Goal: Information Seeking & Learning: Find contact information

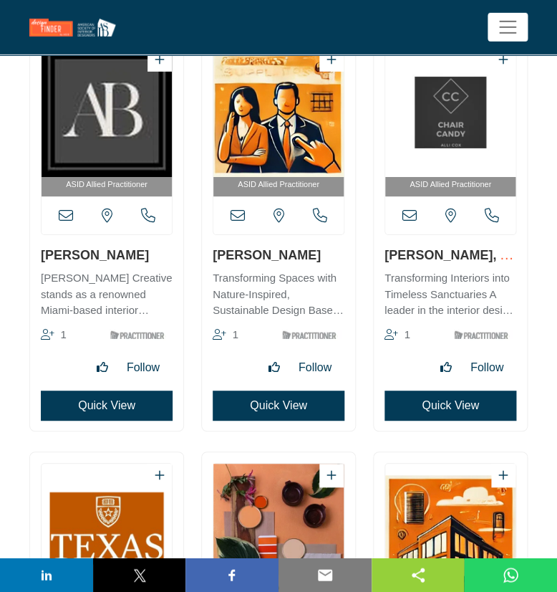
scroll to position [22119, 0]
drag, startPoint x: 36, startPoint y: 277, endPoint x: 123, endPoint y: 264, distance: 88.3
click at [123, 264] on div "ASID Allied Practitioner 1" at bounding box center [106, 234] width 153 height 394
copy link "Allison Butler"
click at [62, 223] on icon at bounding box center [66, 216] width 14 height 14
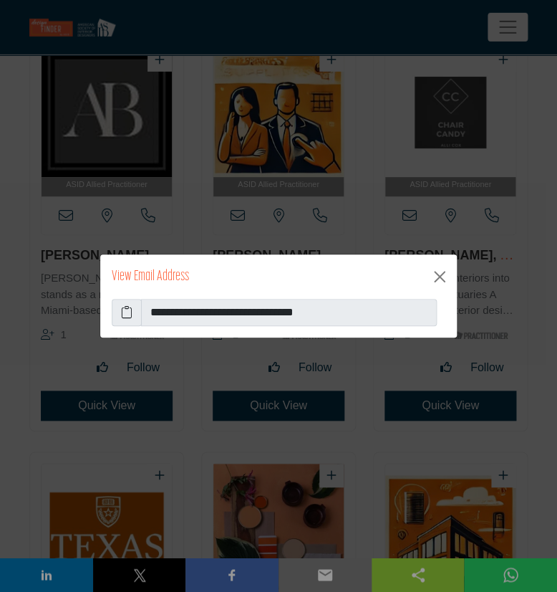
click at [128, 320] on icon at bounding box center [126, 312] width 11 height 17
click at [439, 272] on button "Close" at bounding box center [439, 276] width 23 height 23
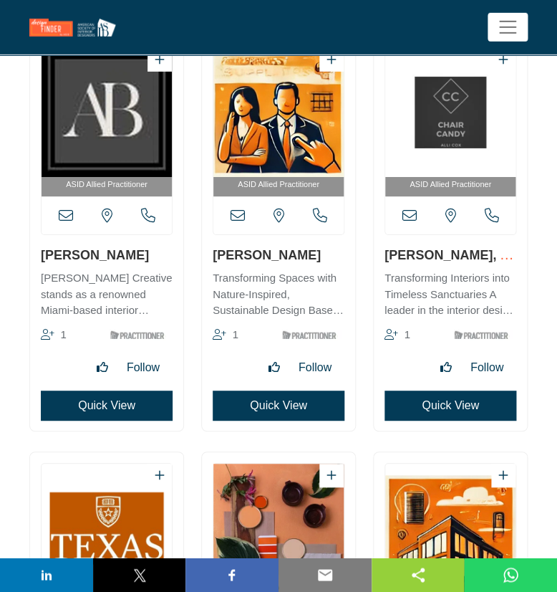
drag, startPoint x: 209, startPoint y: 263, endPoint x: 310, endPoint y: 262, distance: 101.0
click at [310, 262] on div "ASID Allied Practitioner 1" at bounding box center [278, 234] width 153 height 394
click at [182, 273] on div "ASID Allied Practitioner 1" at bounding box center [106, 234] width 153 height 394
drag, startPoint x: 212, startPoint y: 269, endPoint x: 197, endPoint y: 265, distance: 15.5
click at [310, 268] on div "ASID Allied Practitioner 1" at bounding box center [278, 234] width 153 height 394
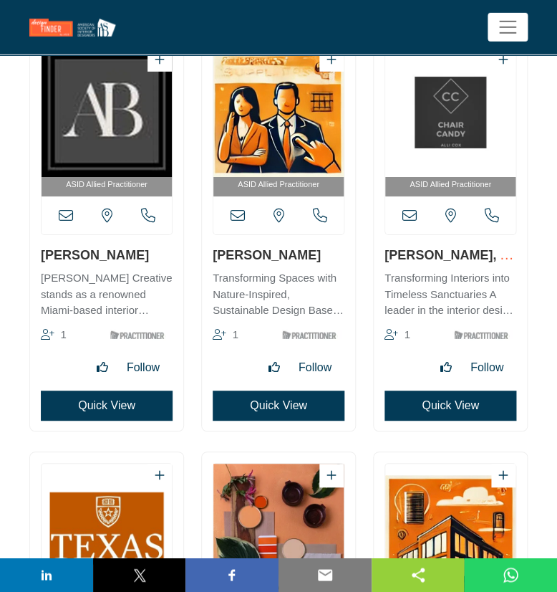
click at [197, 265] on div "ASID Allied Practitioner 1" at bounding box center [279, 241] width 172 height 410
click at [241, 264] on h3 "Allison Cascelli" at bounding box center [279, 255] width 132 height 18
drag, startPoint x: 206, startPoint y: 267, endPoint x: 310, endPoint y: 269, distance: 103.9
click at [310, 269] on div "ASID Allied Practitioner 1" at bounding box center [278, 234] width 153 height 394
copy link "Allison Cascelli"
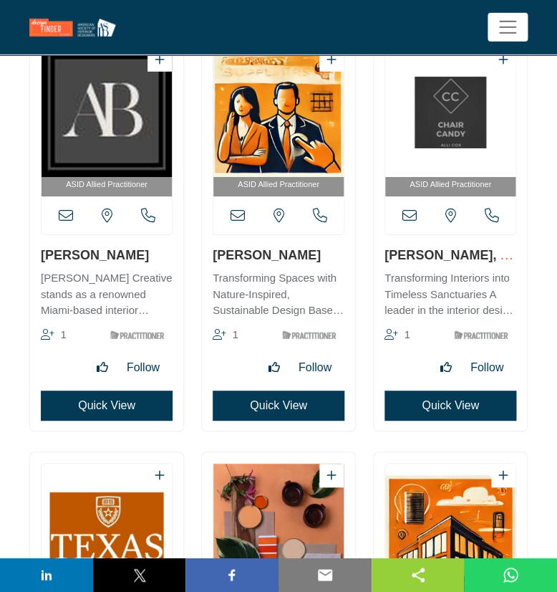
click at [241, 223] on icon at bounding box center [238, 216] width 14 height 14
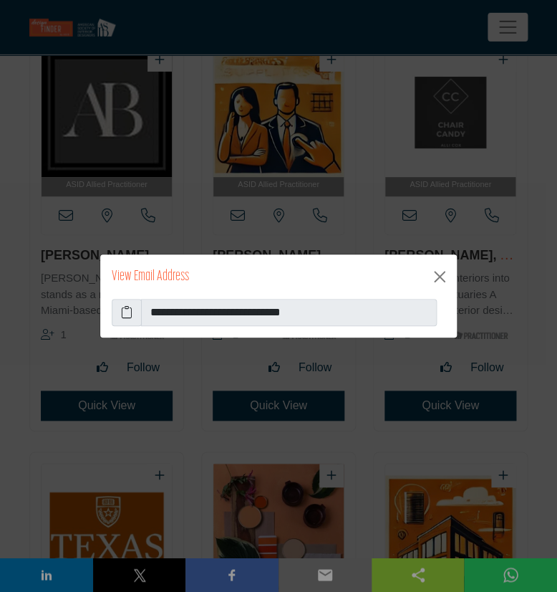
click at [127, 317] on icon at bounding box center [126, 312] width 11 height 17
click at [438, 273] on button "Close" at bounding box center [439, 276] width 23 height 23
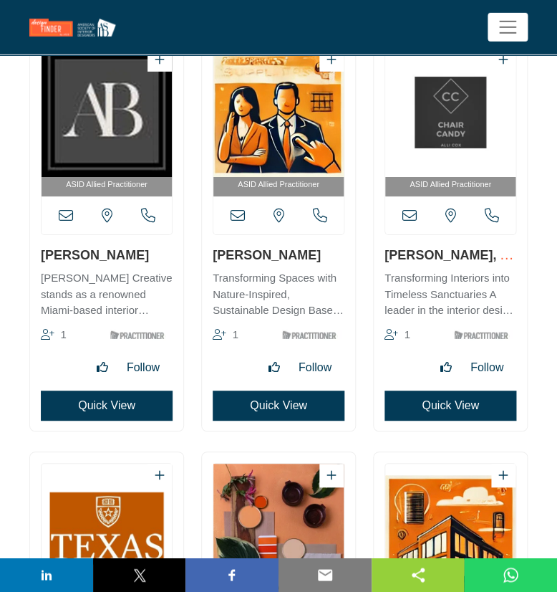
drag, startPoint x: 381, startPoint y: 270, endPoint x: 453, endPoint y: 272, distance: 71.7
click at [453, 272] on div "ASID Allied Practitioner 1" at bounding box center [450, 234] width 153 height 394
copy link "Allison Cox"
click at [408, 223] on icon at bounding box center [410, 216] width 14 height 14
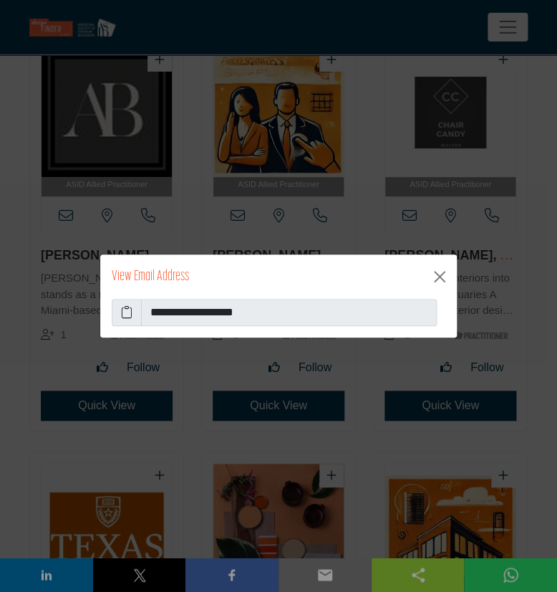
click at [130, 320] on icon at bounding box center [126, 312] width 11 height 17
click at [445, 275] on button "Close" at bounding box center [439, 276] width 23 height 23
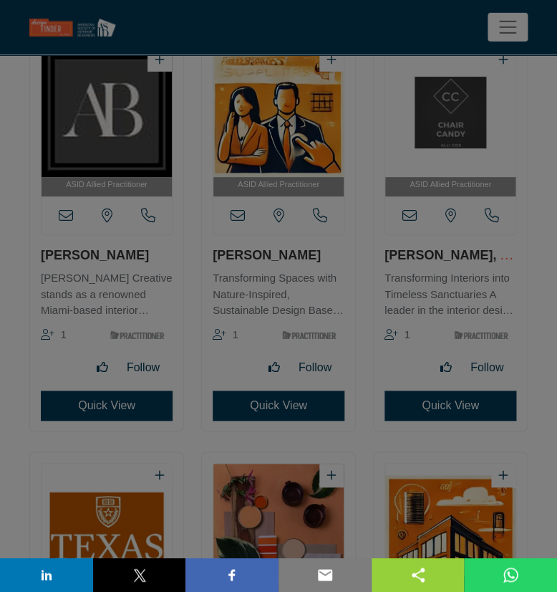
click at [441, 277] on div "**********" at bounding box center [279, 260] width 358 height 85
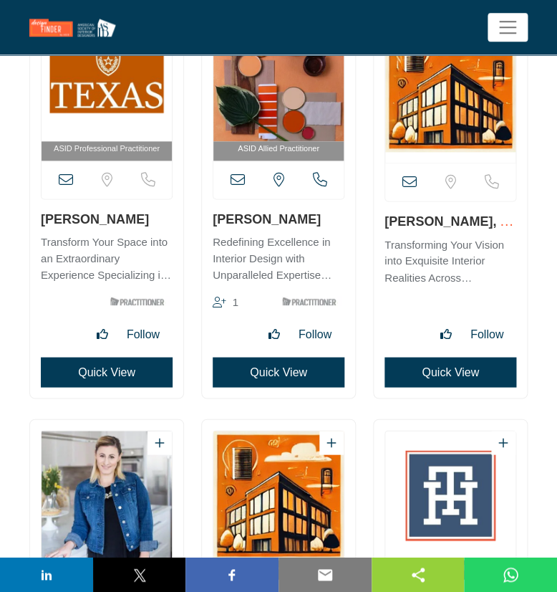
scroll to position [22583, 0]
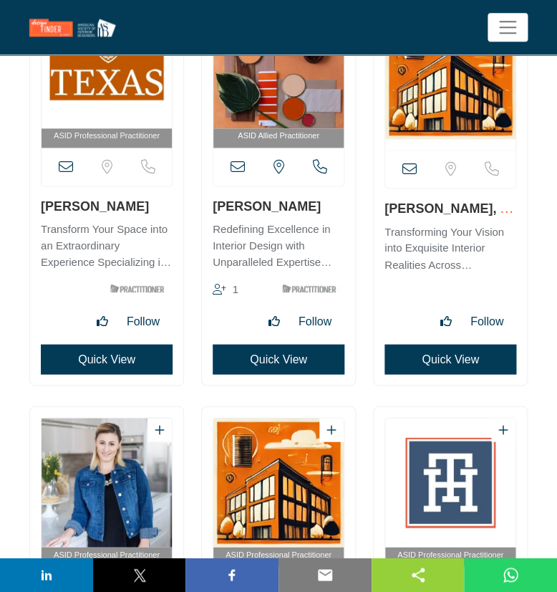
drag, startPoint x: 40, startPoint y: 222, endPoint x: 136, endPoint y: 224, distance: 96.0
click at [136, 224] on div "ASID Professional Practitioner" at bounding box center [106, 186] width 153 height 397
copy link "Allison Gaskins"
click at [64, 174] on icon at bounding box center [66, 167] width 14 height 14
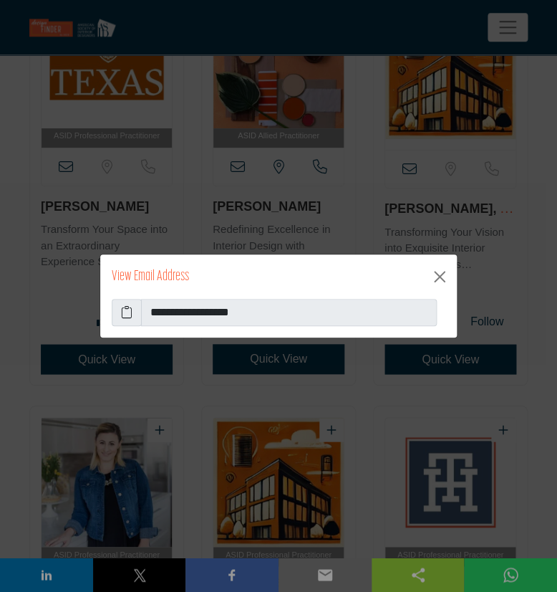
click at [124, 315] on icon at bounding box center [126, 312] width 11 height 17
click at [437, 275] on button "Close" at bounding box center [439, 276] width 23 height 23
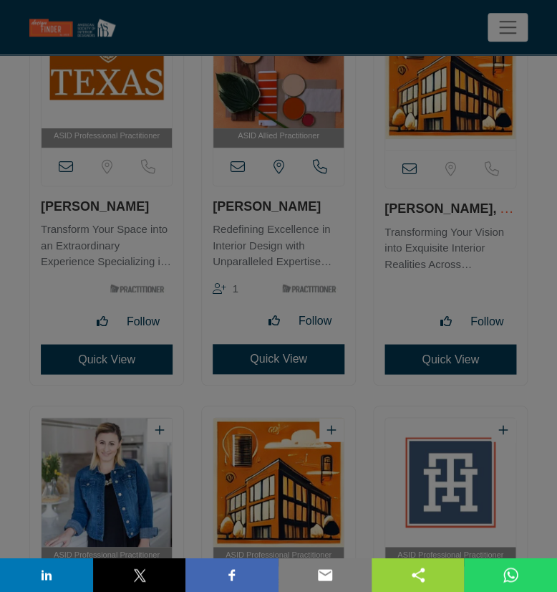
click at [436, 252] on button "Close" at bounding box center [439, 240] width 23 height 23
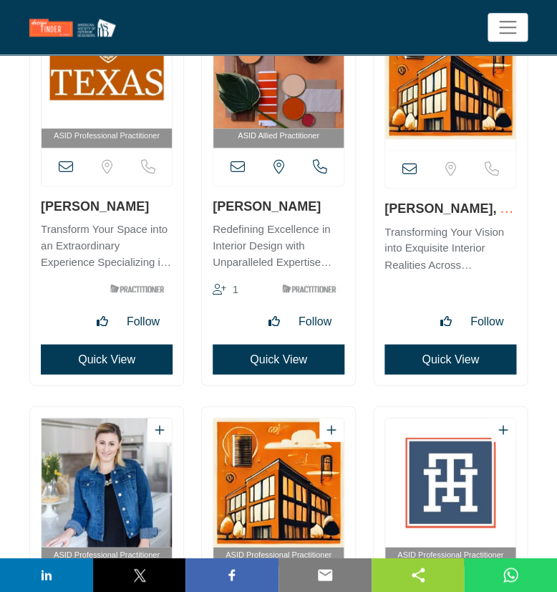
drag, startPoint x: 315, startPoint y: 220, endPoint x: 205, endPoint y: 223, distance: 109.7
click at [213, 215] on h3 "Allison Gimpel" at bounding box center [279, 206] width 132 height 18
copy link "Allison Gimpel"
click at [236, 174] on icon at bounding box center [238, 167] width 14 height 14
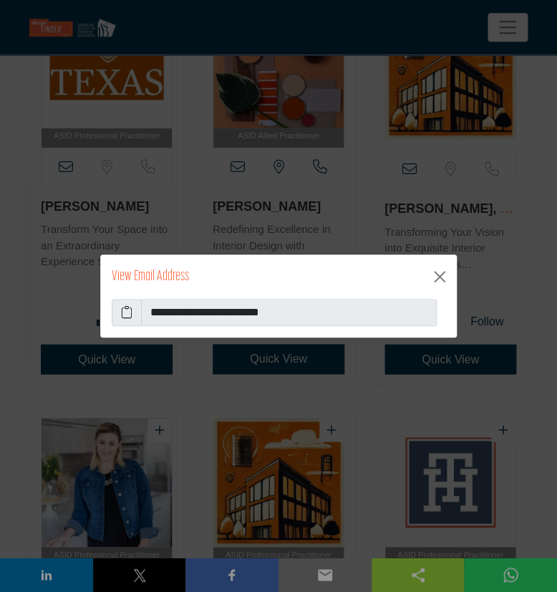
click at [131, 315] on icon at bounding box center [126, 312] width 11 height 17
click at [442, 277] on button "Close" at bounding box center [439, 276] width 23 height 23
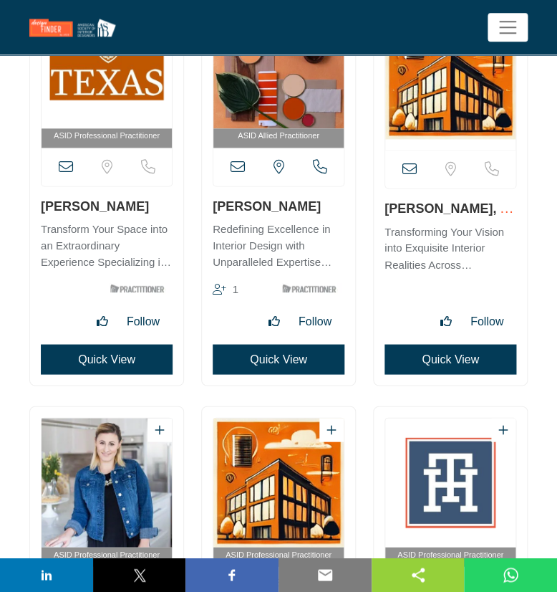
drag, startPoint x: 380, startPoint y: 227, endPoint x: 466, endPoint y: 224, distance: 85.3
click at [466, 224] on div "View full profile in new tab." at bounding box center [450, 186] width 153 height 397
copy link "Allison Henry"
click at [406, 176] on icon at bounding box center [410, 169] width 14 height 14
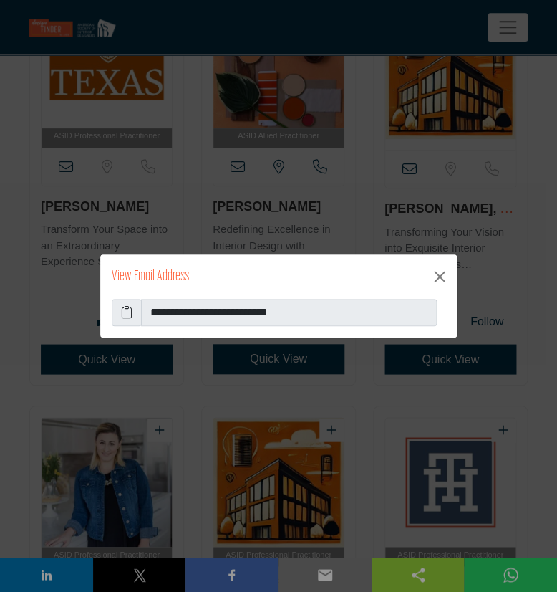
click at [124, 312] on icon at bounding box center [126, 312] width 11 height 17
click at [444, 279] on button "Close" at bounding box center [439, 276] width 23 height 23
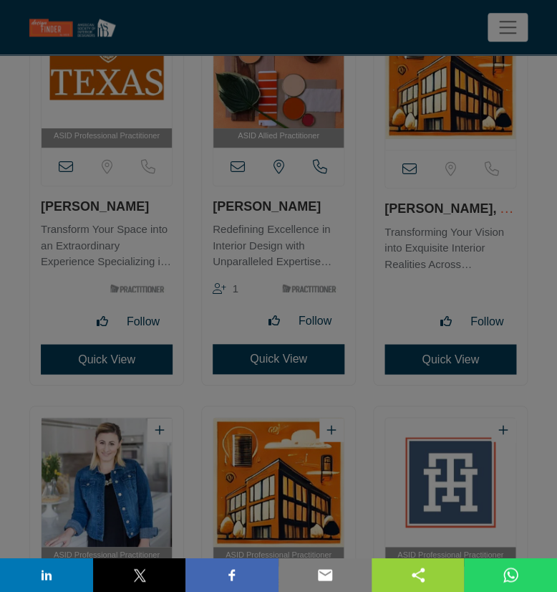
click at [441, 252] on button "Close" at bounding box center [439, 240] width 23 height 23
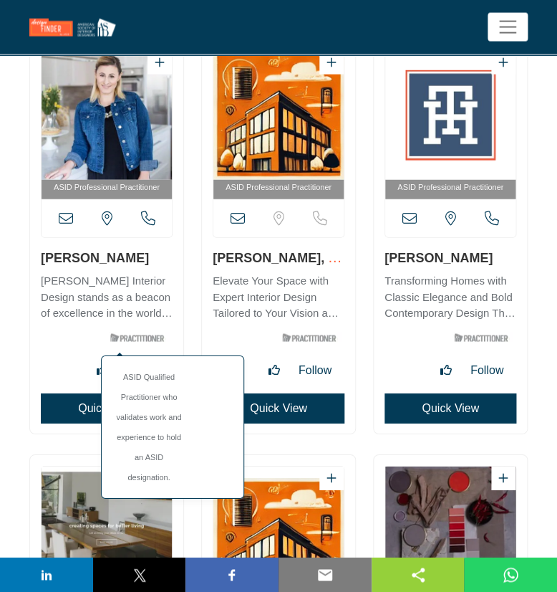
scroll to position [22970, 0]
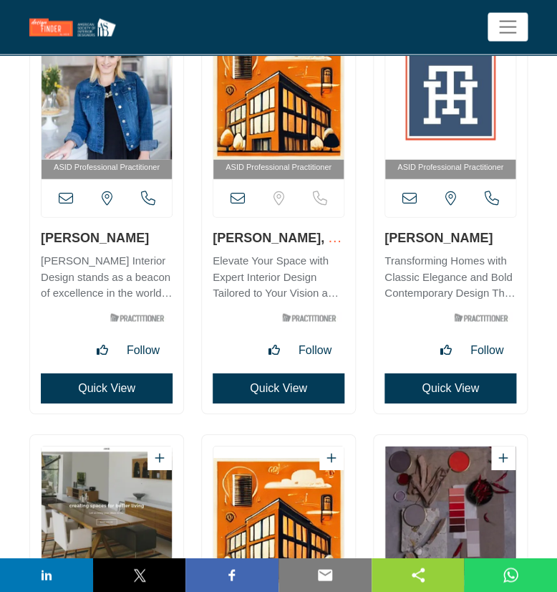
drag, startPoint x: 29, startPoint y: 252, endPoint x: 119, endPoint y: 251, distance: 90.3
click at [119, 251] on div "ASID Professional Practitioner" at bounding box center [107, 224] width 172 height 410
copy link "Allison Jaffe"
click at [71, 206] on icon at bounding box center [66, 198] width 14 height 14
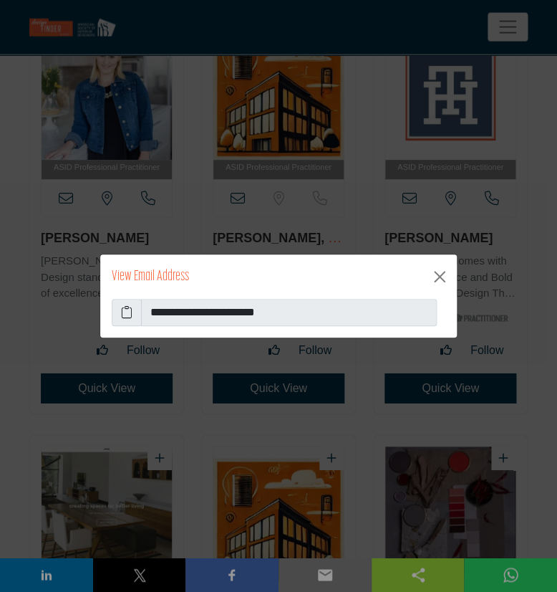
click at [135, 317] on span at bounding box center [127, 312] width 30 height 27
click at [130, 310] on icon at bounding box center [126, 312] width 11 height 17
click at [436, 280] on button "Close" at bounding box center [439, 276] width 23 height 23
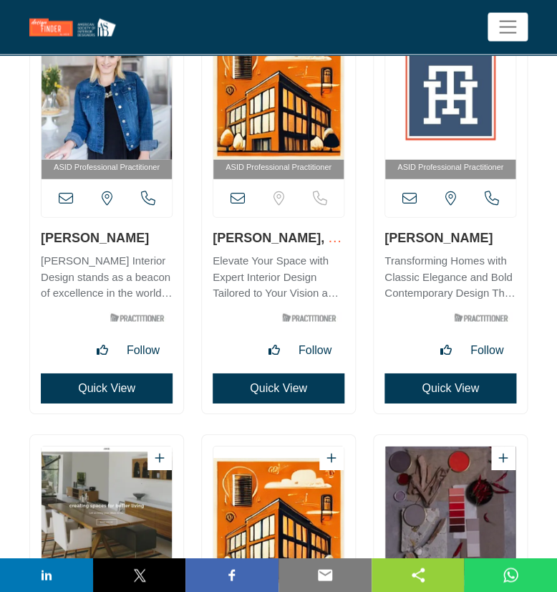
drag, startPoint x: 218, startPoint y: 257, endPoint x: 289, endPoint y: 254, distance: 71.0
click at [289, 254] on div "ASID Professional Practitioner" at bounding box center [278, 216] width 153 height 394
copy link "Allison Lane"
click at [244, 206] on icon at bounding box center [238, 198] width 14 height 14
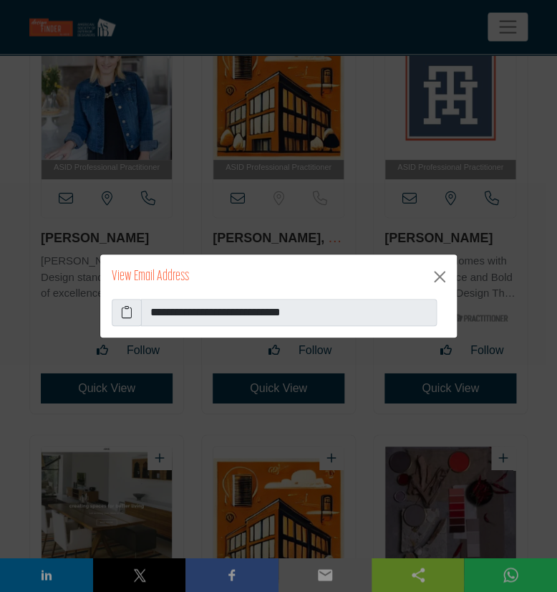
click at [130, 311] on icon at bounding box center [126, 312] width 11 height 17
click at [438, 277] on button "Close" at bounding box center [439, 276] width 23 height 23
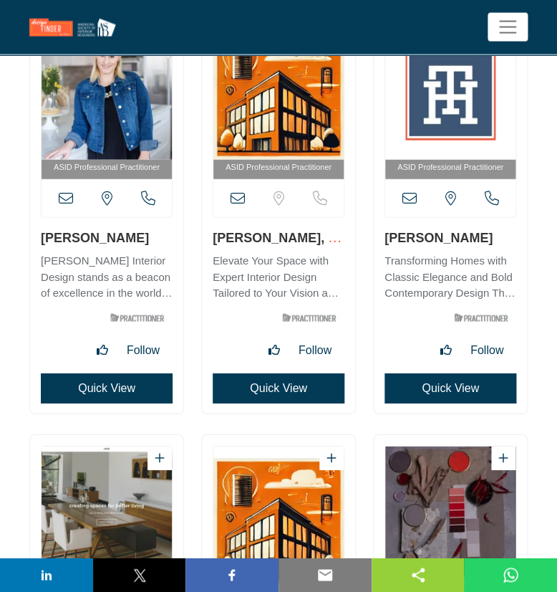
drag, startPoint x: 381, startPoint y: 252, endPoint x: 482, endPoint y: 248, distance: 100.4
click at [482, 248] on div "ASID Professional Practitioner" at bounding box center [450, 216] width 153 height 394
copy link "Allison Mattison"
click at [411, 206] on icon at bounding box center [410, 198] width 14 height 14
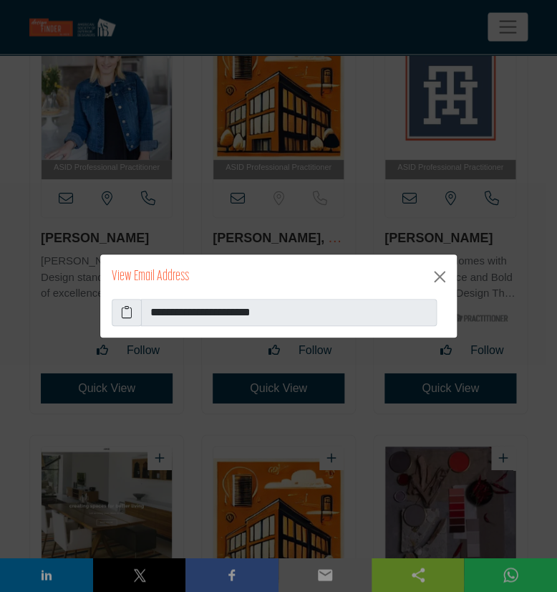
click at [123, 310] on icon at bounding box center [126, 312] width 11 height 17
click at [443, 275] on button "Close" at bounding box center [439, 276] width 23 height 23
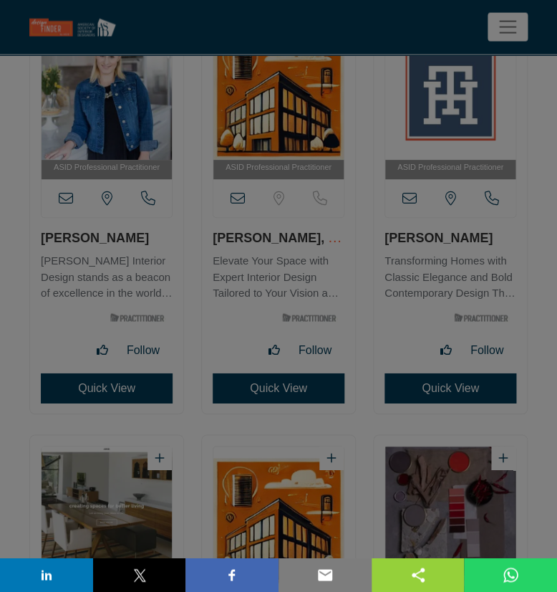
click at [438, 252] on button "Close" at bounding box center [439, 240] width 23 height 23
click at [436, 263] on div "View Email Address" at bounding box center [278, 241] width 357 height 44
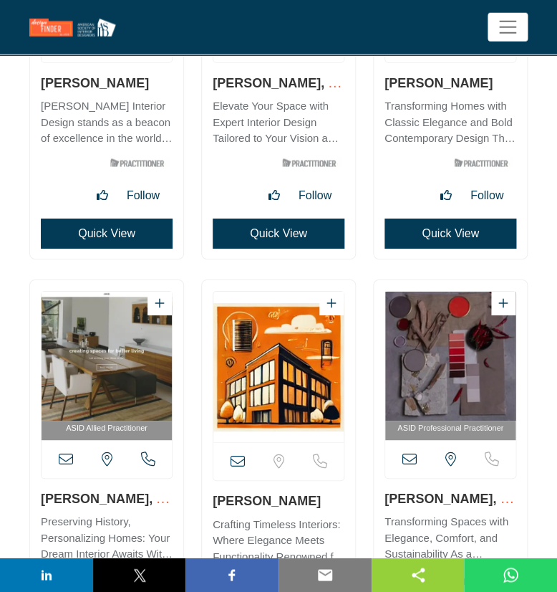
scroll to position [23280, 0]
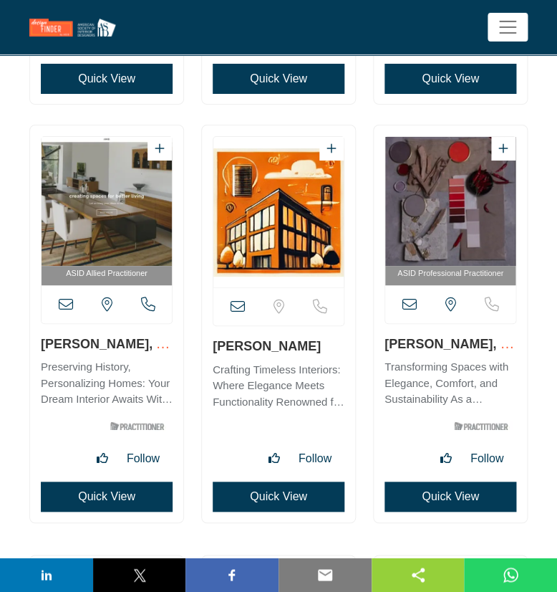
drag, startPoint x: 39, startPoint y: 359, endPoint x: 125, endPoint y: 356, distance: 86.7
click at [125, 356] on div "ASID Allied Practitioner" at bounding box center [106, 323] width 153 height 397
click at [183, 351] on div "ASID Allied Practitioner" at bounding box center [106, 323] width 153 height 397
click at [130, 357] on div "ASID Allied Practitioner" at bounding box center [106, 323] width 153 height 397
click at [130, 357] on link "Allison Mayes, ASID ..." at bounding box center [105, 352] width 129 height 34
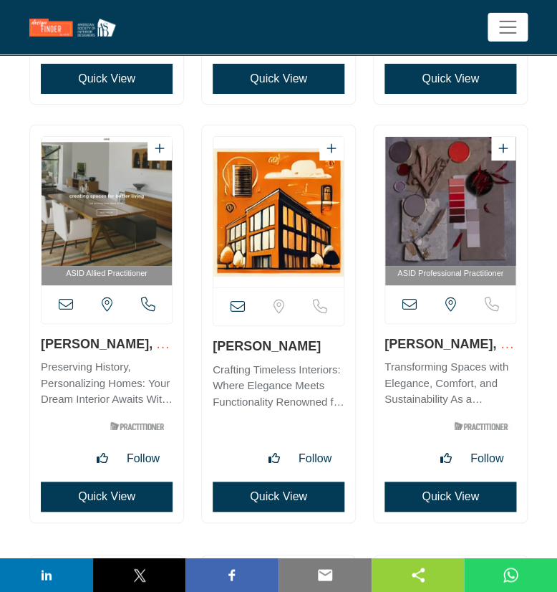
click at [191, 348] on div "ASID Allied Practitioner" at bounding box center [107, 331] width 172 height 413
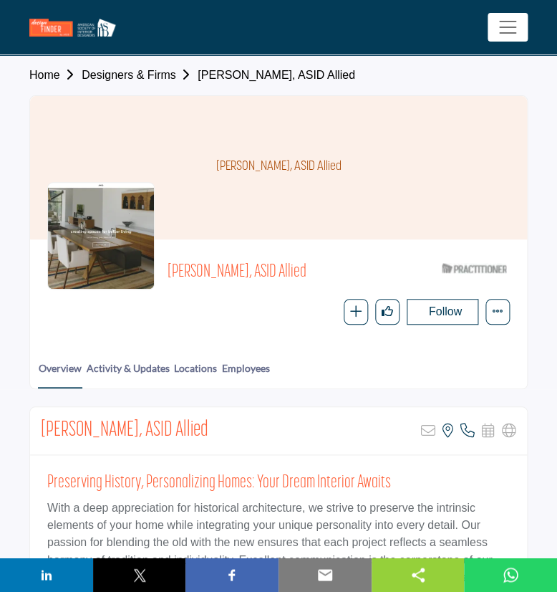
click at [147, 77] on link "Designers & Firms" at bounding box center [140, 75] width 116 height 12
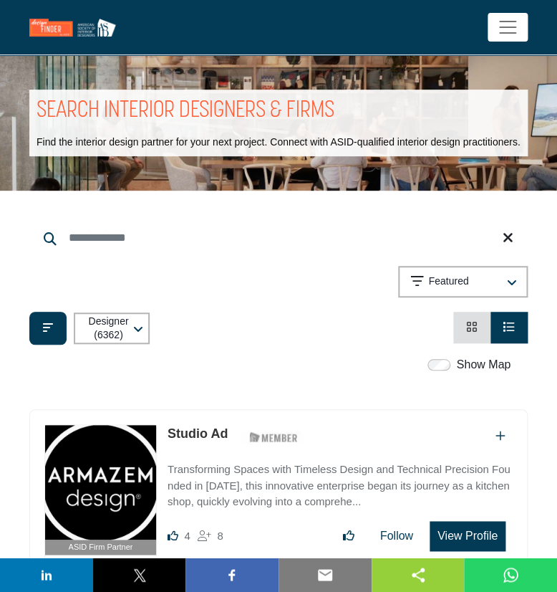
scroll to position [155, 0]
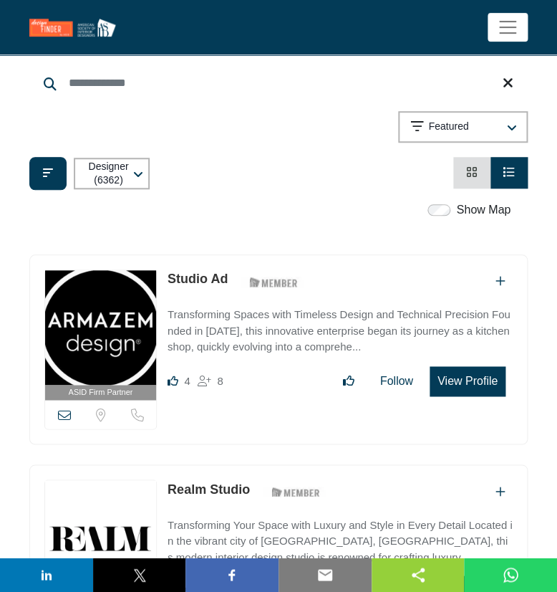
click at [463, 188] on li "Card View" at bounding box center [472, 173] width 37 height 32
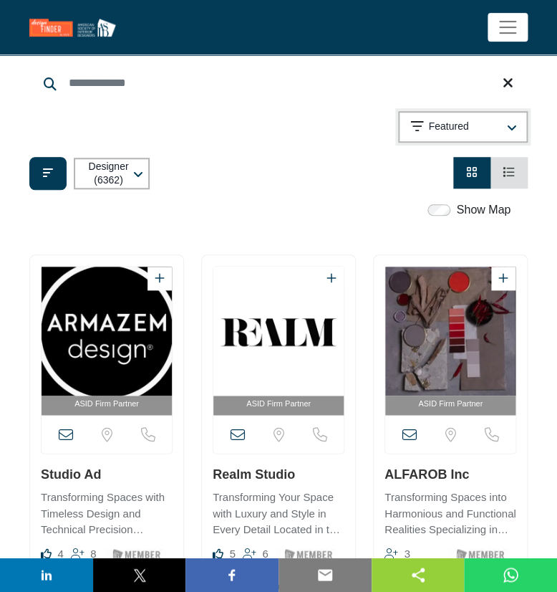
click at [441, 134] on p "Featured" at bounding box center [448, 127] width 40 height 14
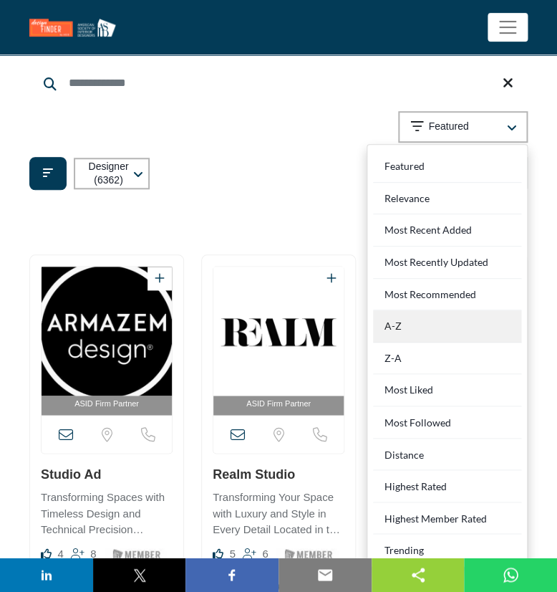
click at [399, 343] on div "A-Z" at bounding box center [447, 326] width 148 height 32
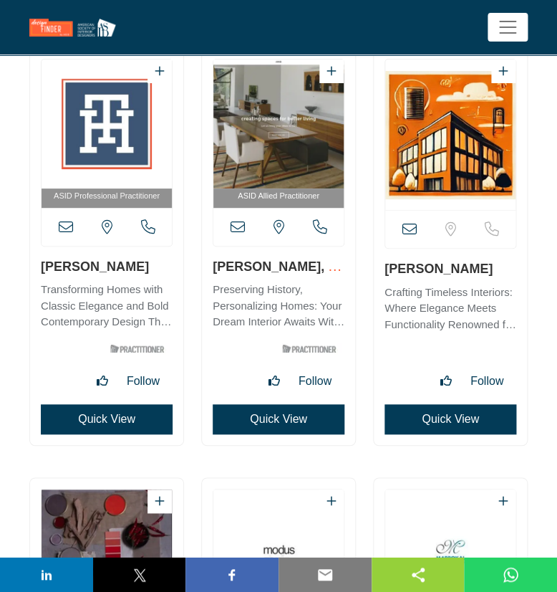
scroll to position [23355, 0]
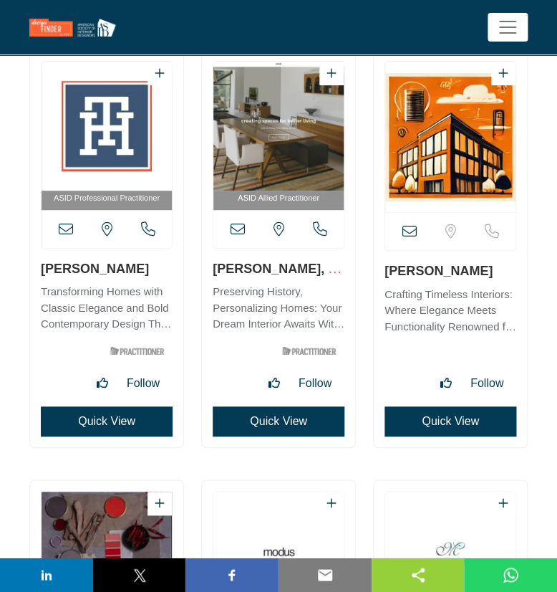
drag, startPoint x: 210, startPoint y: 281, endPoint x: 297, endPoint y: 276, distance: 86.8
click at [297, 276] on div "ASID Allied Practitioner" at bounding box center [278, 248] width 153 height 397
copy link "Allison Mayes"
click at [239, 236] on icon at bounding box center [238, 229] width 14 height 14
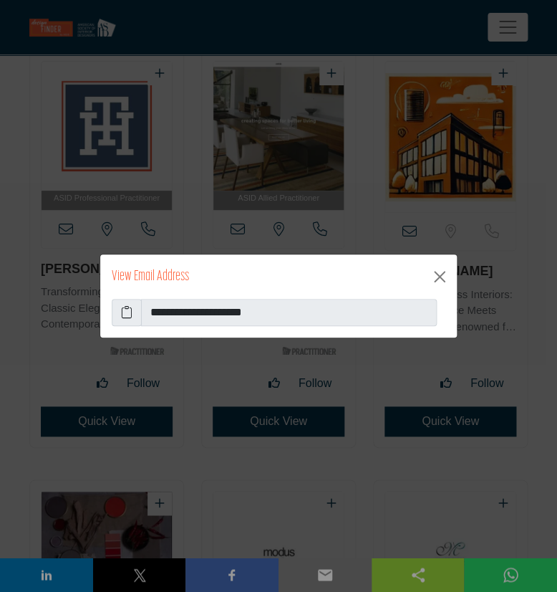
click at [128, 315] on icon at bounding box center [126, 312] width 11 height 17
click at [439, 281] on button "Close" at bounding box center [439, 276] width 23 height 23
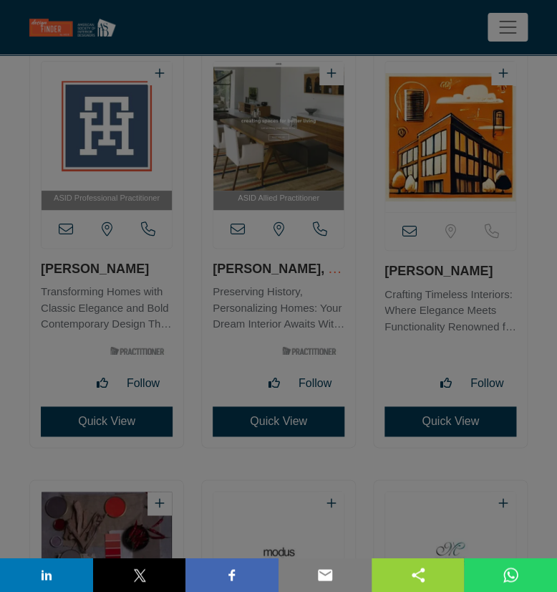
click at [439, 252] on button "Close" at bounding box center [439, 240] width 23 height 23
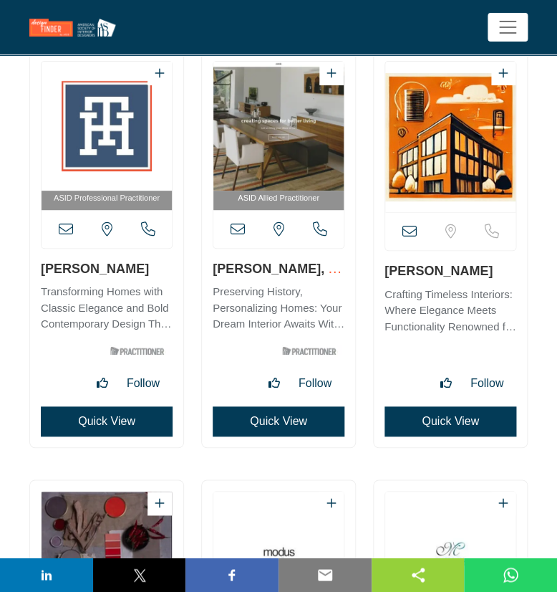
click at [488, 282] on div "View full profile in new tab." at bounding box center [450, 248] width 153 height 397
drag, startPoint x: 484, startPoint y: 283, endPoint x: 363, endPoint y: 289, distance: 121.2
click at [385, 279] on h3 "Allison Muir" at bounding box center [451, 271] width 132 height 18
copy link "Allison Muir"
click at [411, 239] on icon at bounding box center [410, 231] width 14 height 14
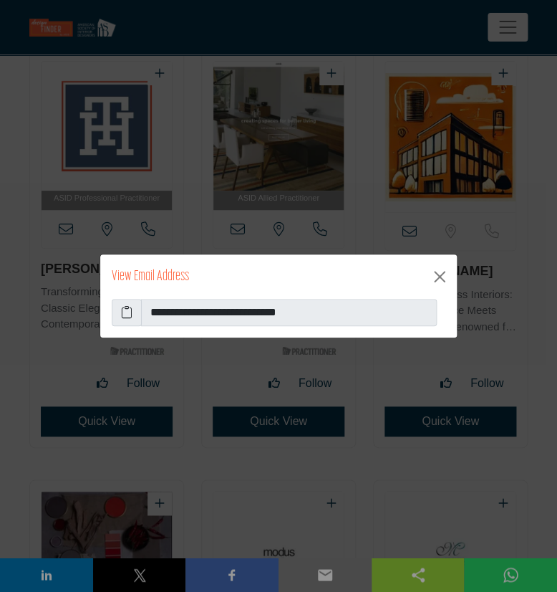
click at [125, 315] on icon at bounding box center [126, 312] width 11 height 17
click at [447, 279] on button "Close" at bounding box center [439, 276] width 23 height 23
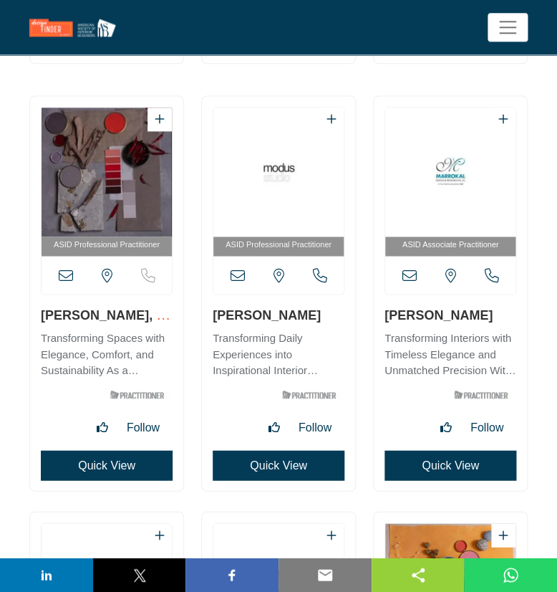
scroll to position [23742, 0]
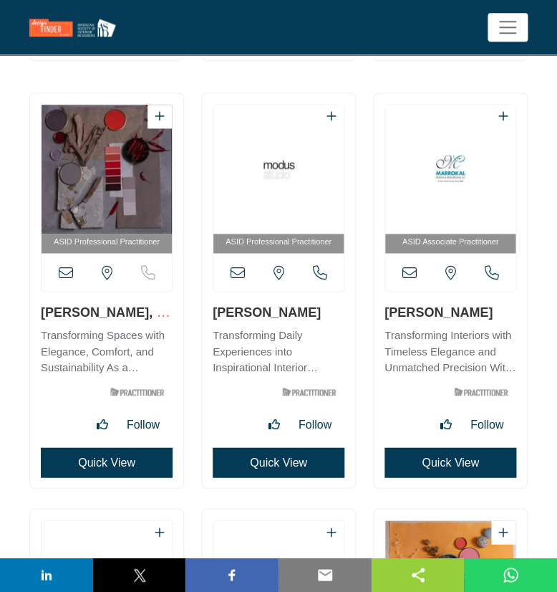
drag, startPoint x: 39, startPoint y: 328, endPoint x: 140, endPoint y: 327, distance: 100.3
click at [140, 327] on div "ASID Professional Practitioner" at bounding box center [106, 290] width 153 height 394
copy link "Allison Paladino"
click at [61, 279] on icon at bounding box center [66, 272] width 14 height 14
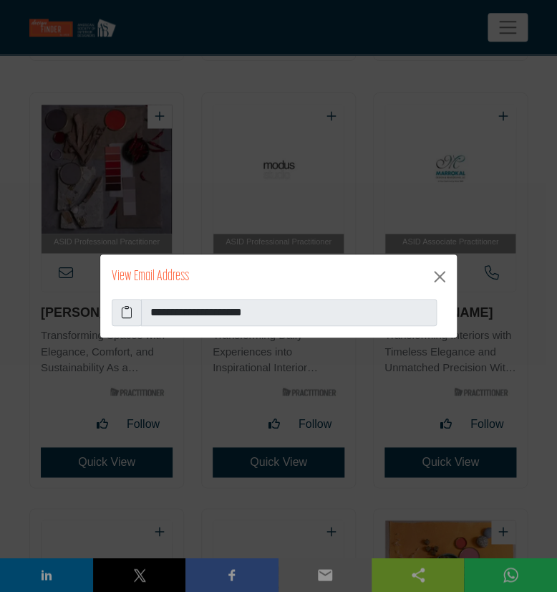
click at [125, 315] on icon at bounding box center [126, 312] width 11 height 17
click at [439, 276] on button "Close" at bounding box center [439, 276] width 23 height 23
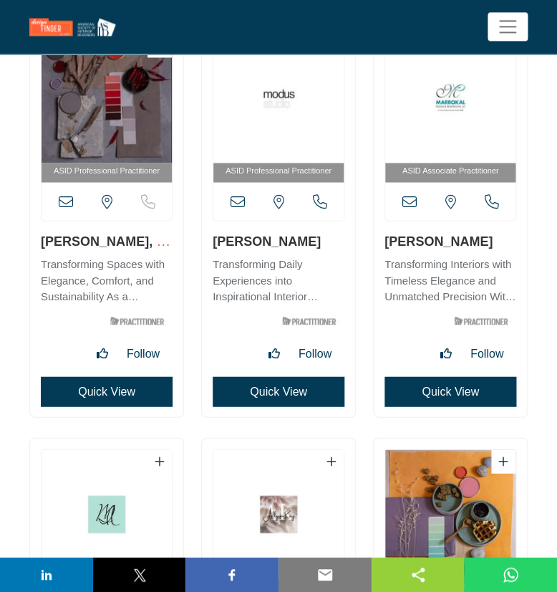
scroll to position [23819, 0]
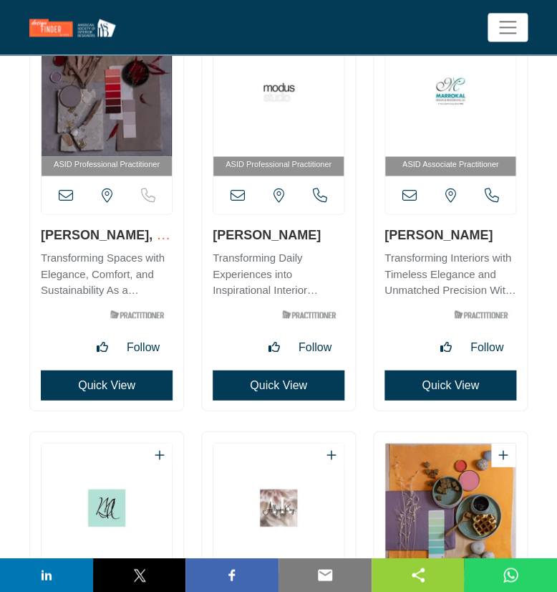
click at [315, 247] on div "ASID Professional Practitioner" at bounding box center [278, 213] width 153 height 394
click at [213, 243] on h3 "Allison Preston" at bounding box center [279, 234] width 132 height 18
copy link "Allison Preston"
click at [236, 202] on icon at bounding box center [238, 195] width 14 height 14
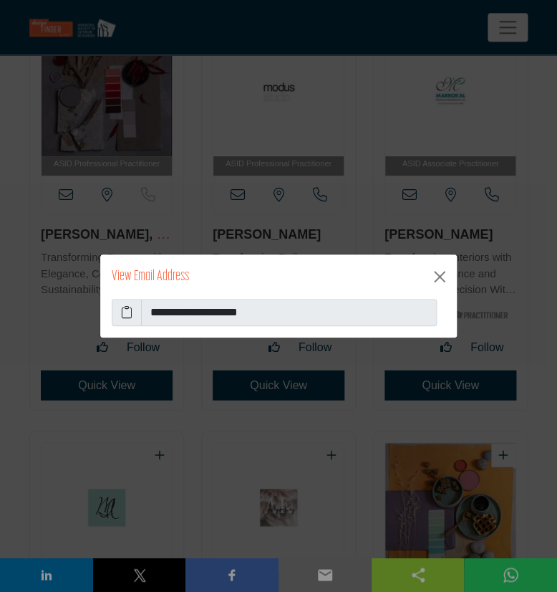
click at [126, 317] on icon at bounding box center [126, 312] width 11 height 17
click at [444, 279] on button "Close" at bounding box center [439, 276] width 23 height 23
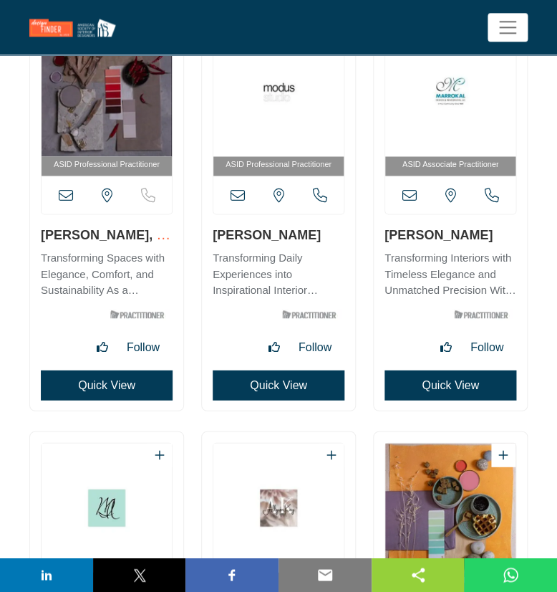
drag, startPoint x: 380, startPoint y: 249, endPoint x: 502, endPoint y: 244, distance: 122.6
click at [502, 244] on div "ASID Associate Practitioner" at bounding box center [450, 213] width 153 height 394
copy link "allison rasmussen"
click at [409, 202] on icon at bounding box center [410, 195] width 14 height 14
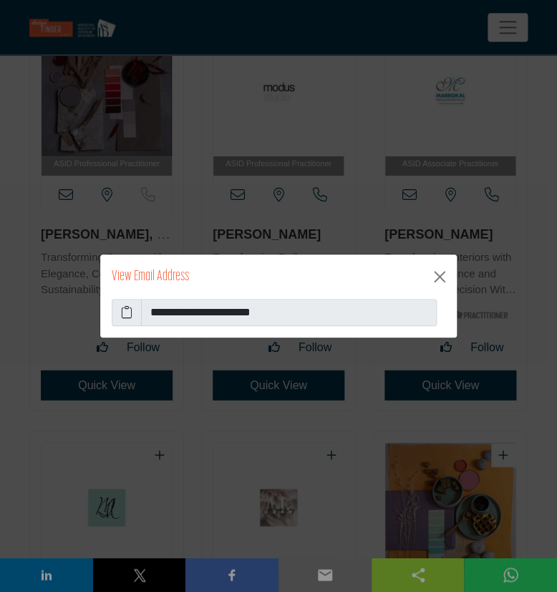
click at [129, 312] on icon at bounding box center [126, 312] width 11 height 17
click at [436, 276] on button "Close" at bounding box center [439, 276] width 23 height 23
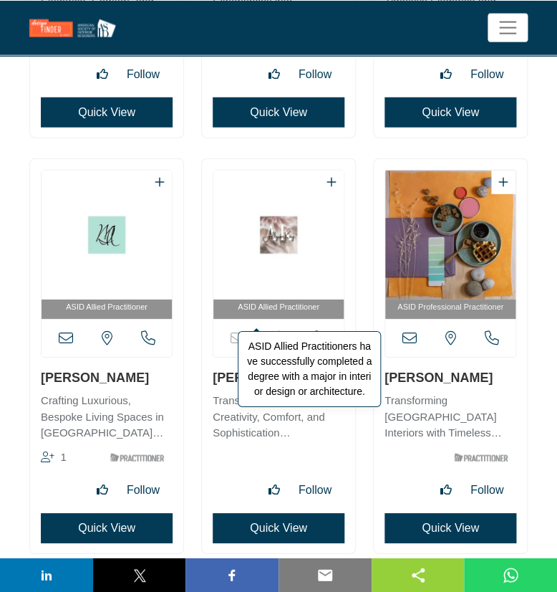
scroll to position [24129, 0]
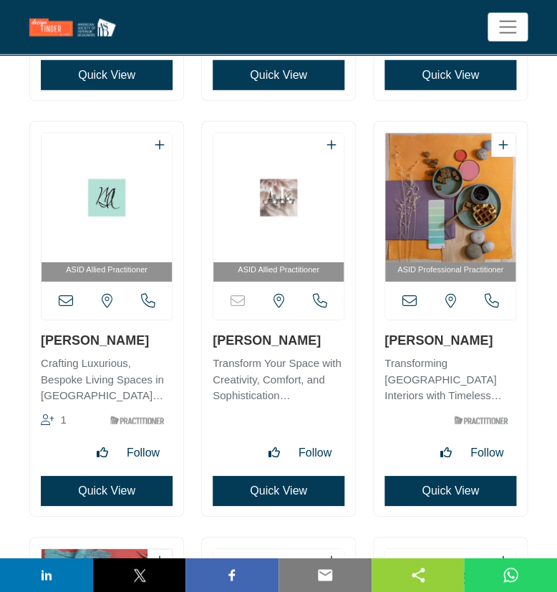
click at [173, 360] on div "ASID Allied Practitioner 1" at bounding box center [106, 319] width 153 height 394
copy link "Ally Maloney Winzer"
click at [68, 308] on icon at bounding box center [66, 301] width 14 height 14
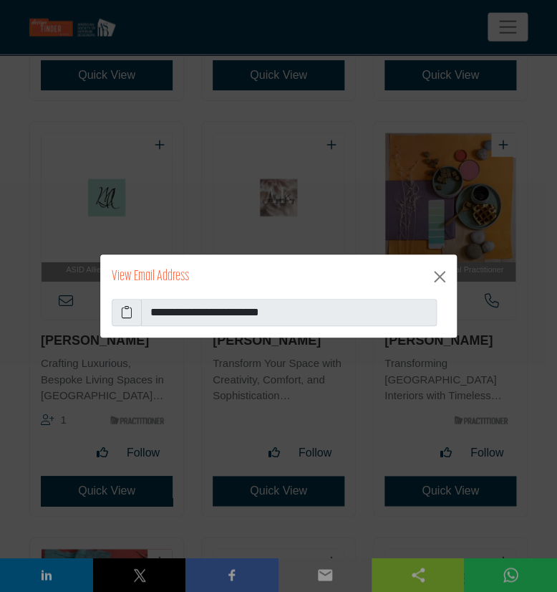
drag, startPoint x: 126, startPoint y: 317, endPoint x: 105, endPoint y: 325, distance: 22.2
click at [125, 317] on icon at bounding box center [126, 312] width 11 height 17
click at [439, 283] on button "Close" at bounding box center [439, 276] width 23 height 23
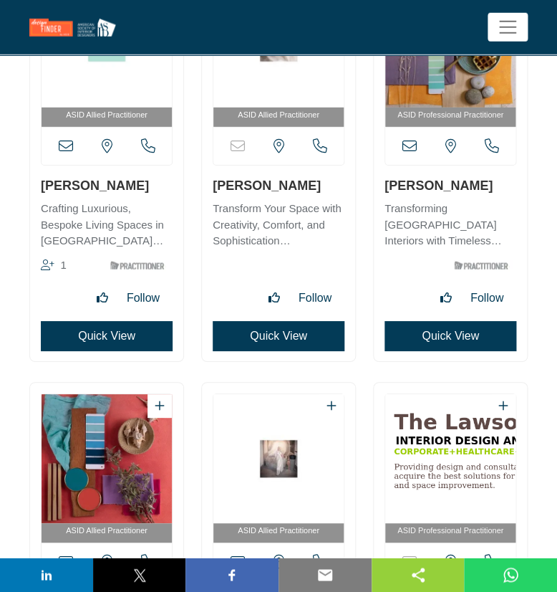
scroll to position [24206, 0]
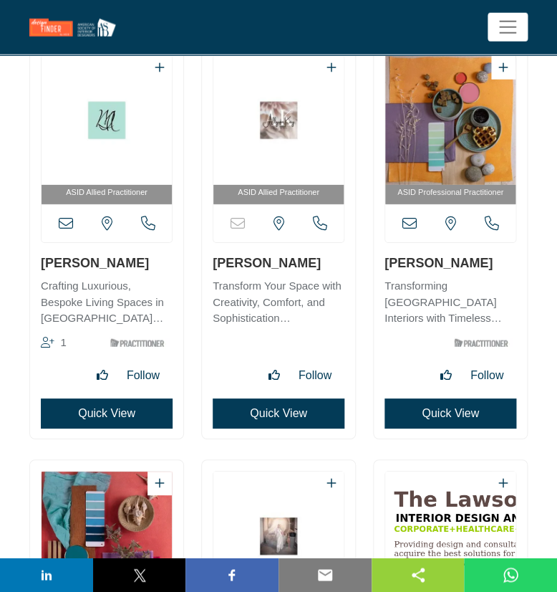
drag, startPoint x: 210, startPoint y: 275, endPoint x: 303, endPoint y: 276, distance: 93.2
click at [303, 276] on div "ASID Allied Practitioner" at bounding box center [278, 241] width 153 height 394
copy link "Allyson Fisher"
click at [385, 272] on h3 "Alma O'Grady" at bounding box center [451, 263] width 132 height 18
drag, startPoint x: 381, startPoint y: 277, endPoint x: 478, endPoint y: 278, distance: 96.7
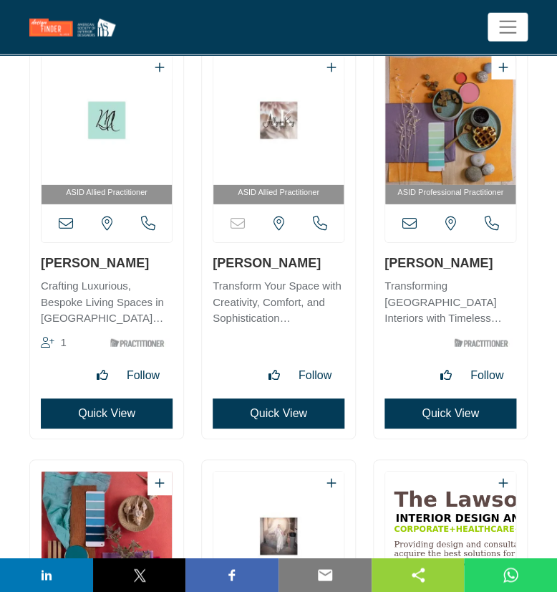
click at [478, 275] on div "ASID Professional Practitioner" at bounding box center [450, 241] width 153 height 394
copy link "Alma O'Grady"
click at [409, 231] on icon at bounding box center [410, 223] width 14 height 14
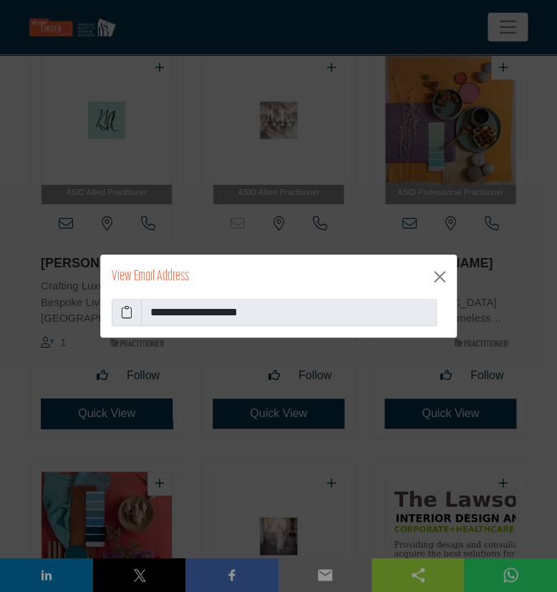
click at [128, 314] on icon at bounding box center [126, 312] width 11 height 17
click at [444, 279] on button "Close" at bounding box center [439, 276] width 23 height 23
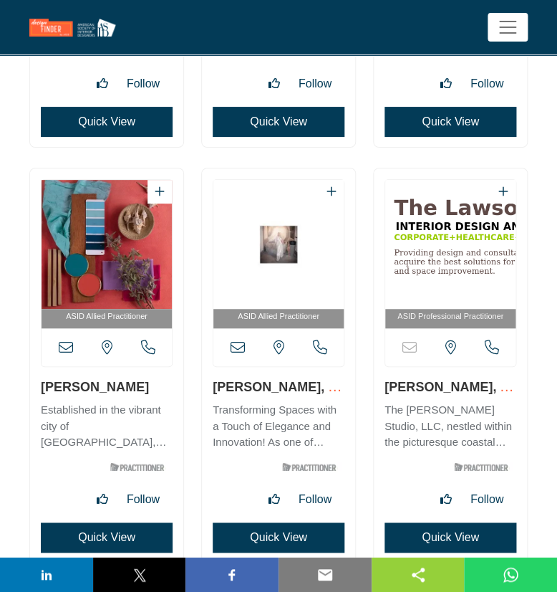
scroll to position [24593, 0]
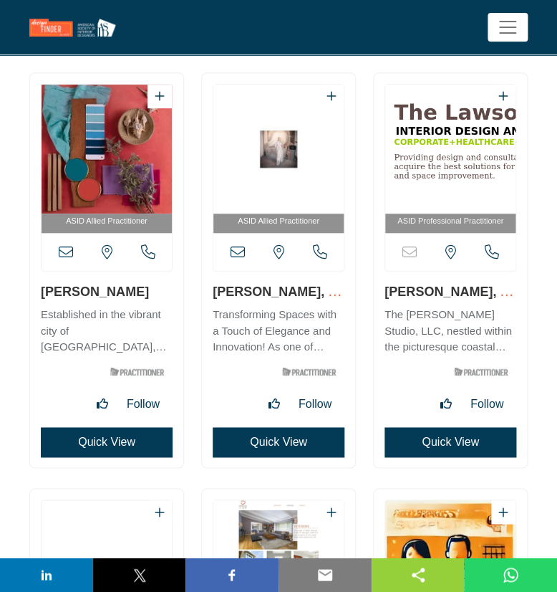
drag, startPoint x: 108, startPoint y: 307, endPoint x: 41, endPoint y: 309, distance: 67.4
click at [41, 300] on h3 "Alma Ryan" at bounding box center [107, 291] width 132 height 18
drag, startPoint x: 41, startPoint y: 309, endPoint x: 105, endPoint y: 305, distance: 64.6
click at [105, 305] on div "ASID Allied Practitioner" at bounding box center [106, 270] width 153 height 394
copy link "Alma Ryan"
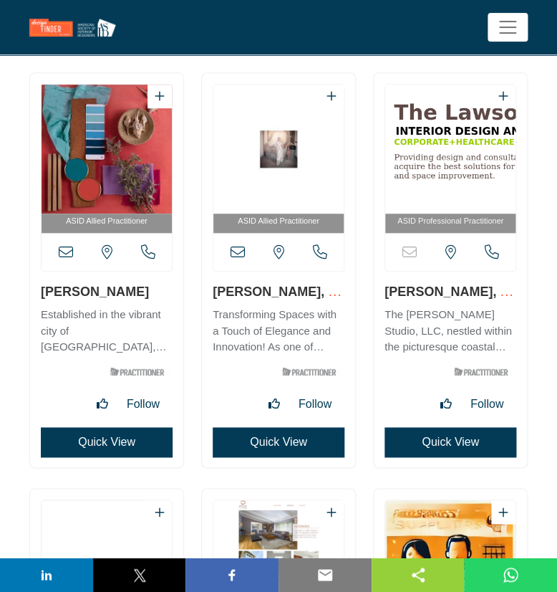
click at [70, 259] on icon at bounding box center [66, 252] width 14 height 14
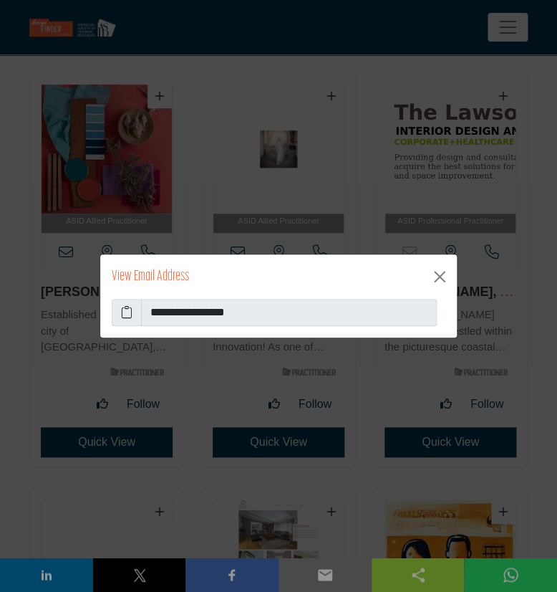
click at [128, 314] on icon at bounding box center [126, 312] width 11 height 17
click at [439, 272] on button "Close" at bounding box center [439, 276] width 23 height 23
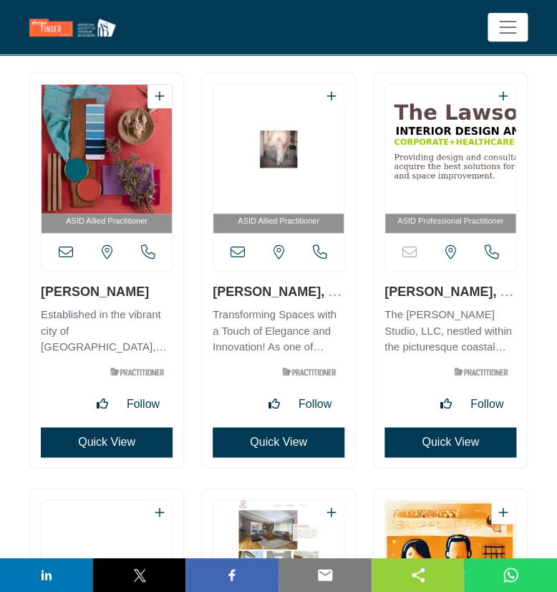
drag, startPoint x: 208, startPoint y: 305, endPoint x: 293, endPoint y: 312, distance: 85.5
click at [293, 312] on div "ASID Allied Practitioner" at bounding box center [278, 270] width 153 height 394
copy link "Almas Shewa"
click at [238, 259] on icon at bounding box center [238, 252] width 14 height 14
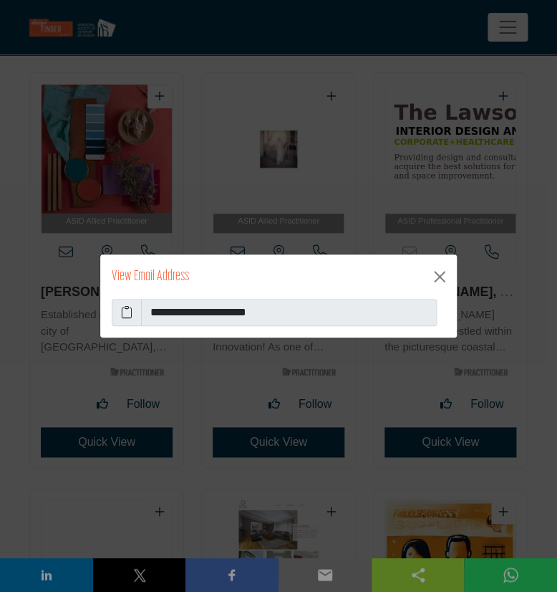
click at [126, 315] on icon at bounding box center [126, 312] width 11 height 17
click at [436, 273] on button "Close" at bounding box center [439, 276] width 23 height 23
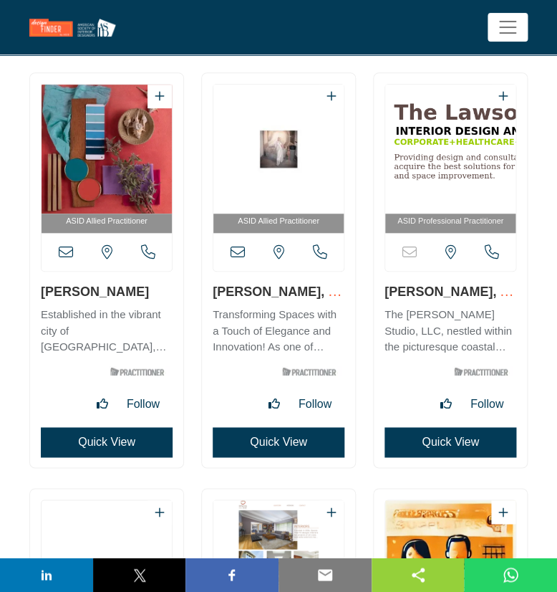
drag, startPoint x: 383, startPoint y: 307, endPoint x: 462, endPoint y: 298, distance: 80.1
click at [466, 303] on div "ASID Professional Practitioner" at bounding box center [450, 270] width 153 height 394
copy link "Alvis Lawson"
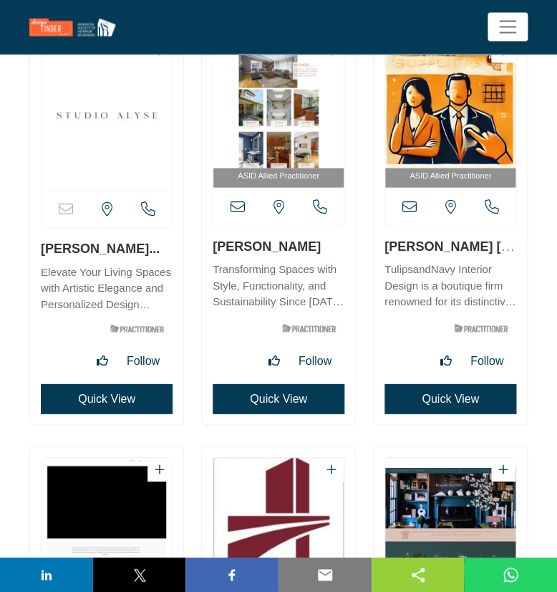
scroll to position [25057, 0]
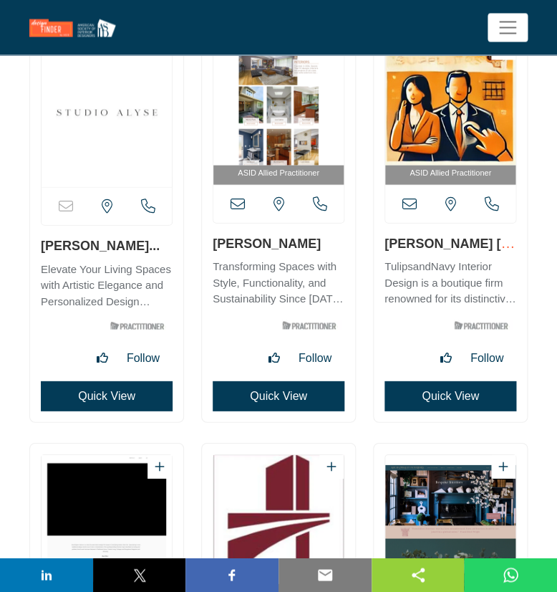
drag, startPoint x: 38, startPoint y: 262, endPoint x: 135, endPoint y: 258, distance: 97.5
click at [135, 258] on div "Email is currently unavailable for this contact. North Carolina, USA" at bounding box center [106, 222] width 153 height 397
copy link "Alyse McDaniel"
drag, startPoint x: 205, startPoint y: 254, endPoint x: 302, endPoint y: 250, distance: 96.8
click at [302, 250] on div "ASID Allied Practitioner" at bounding box center [278, 222] width 153 height 397
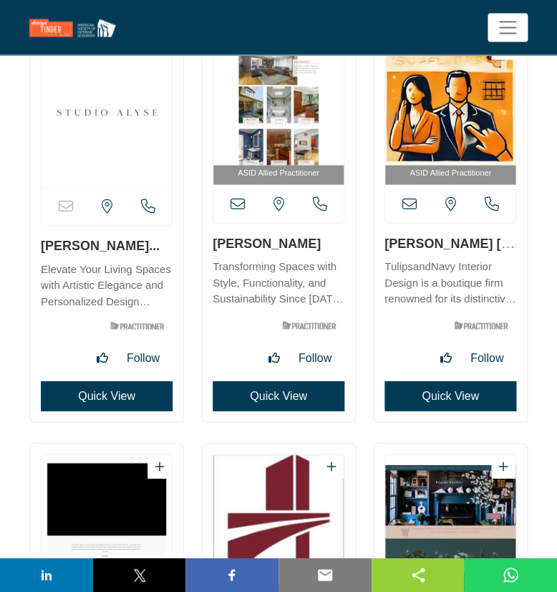
copy link "Alyson Collins"
click at [236, 211] on icon at bounding box center [238, 203] width 14 height 14
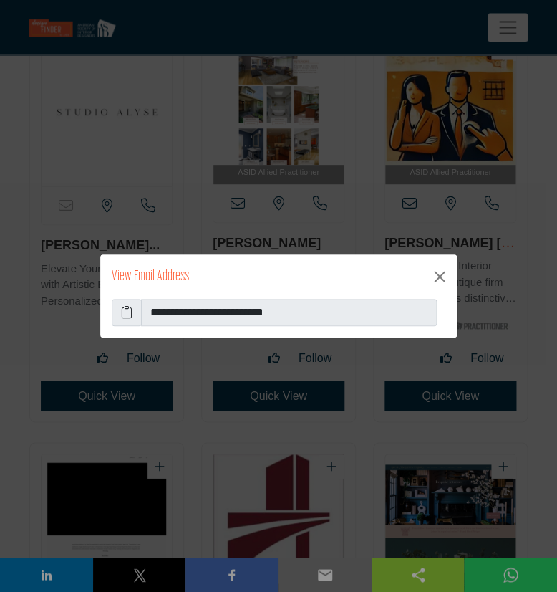
click at [125, 311] on icon at bounding box center [126, 312] width 11 height 17
click at [446, 279] on button "Close" at bounding box center [439, 276] width 23 height 23
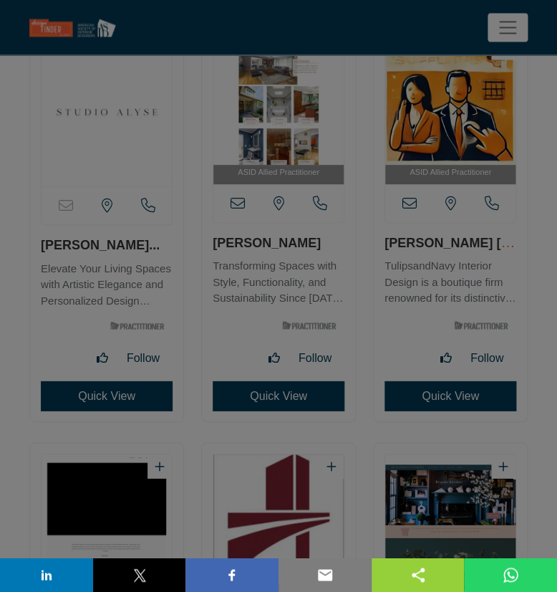
click at [438, 252] on button "Close" at bounding box center [439, 240] width 23 height 23
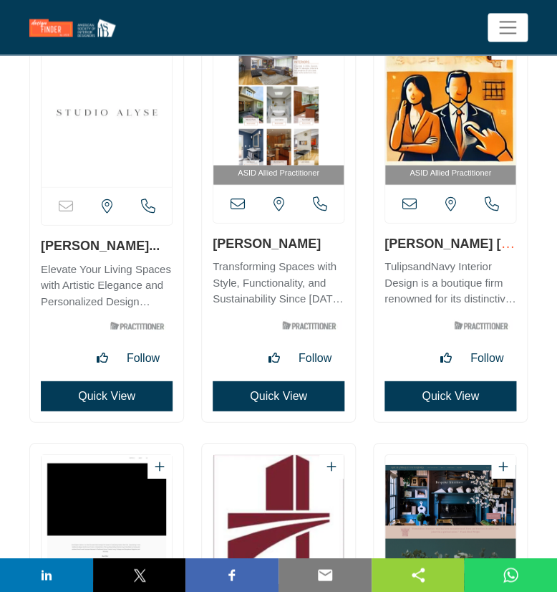
drag, startPoint x: 384, startPoint y: 255, endPoint x: 478, endPoint y: 260, distance: 94.0
click at [478, 260] on div "ASID Allied Practitioner" at bounding box center [450, 222] width 153 height 397
click at [413, 211] on icon at bounding box center [410, 203] width 14 height 14
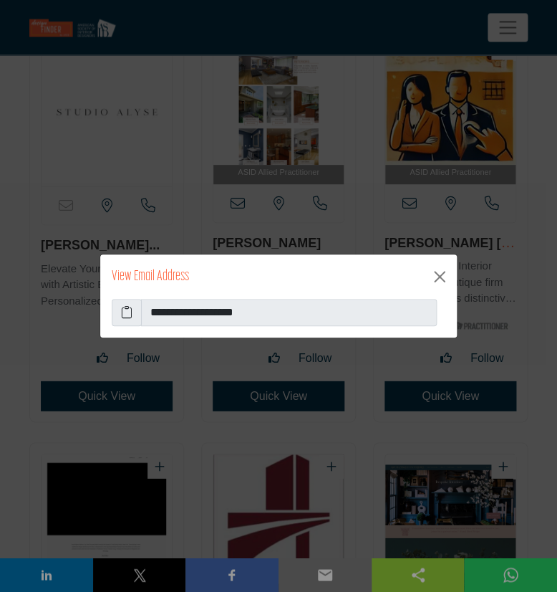
click at [120, 312] on span at bounding box center [127, 312] width 30 height 27
click at [123, 312] on icon at bounding box center [126, 312] width 11 height 17
click at [436, 279] on button "Close" at bounding box center [439, 276] width 23 height 23
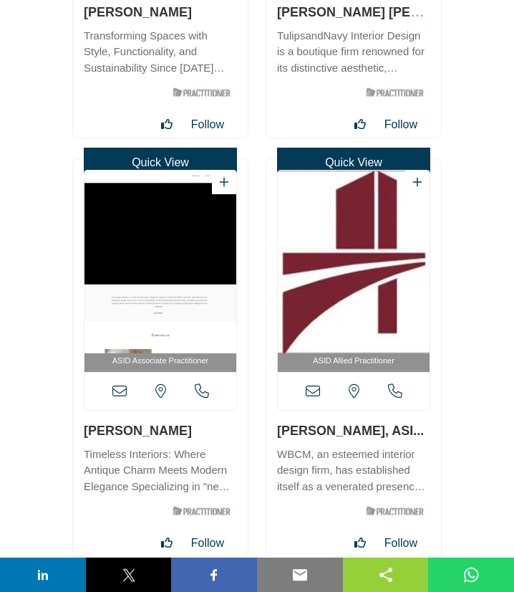
scroll to position [39628, 0]
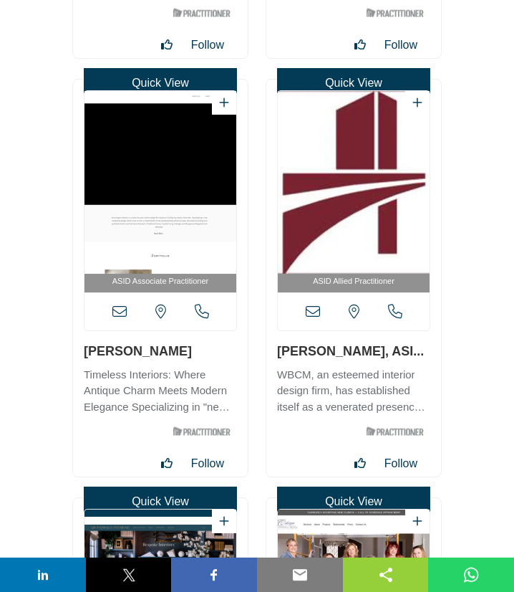
click at [84, 345] on h3 "Amal Kapen" at bounding box center [160, 351] width 153 height 18
drag, startPoint x: 78, startPoint y: 350, endPoint x: 171, endPoint y: 350, distance: 92.4
click at [171, 350] on div "ASID Associate Practitioner" at bounding box center [160, 278] width 175 height 397
click at [120, 315] on icon at bounding box center [119, 312] width 14 height 14
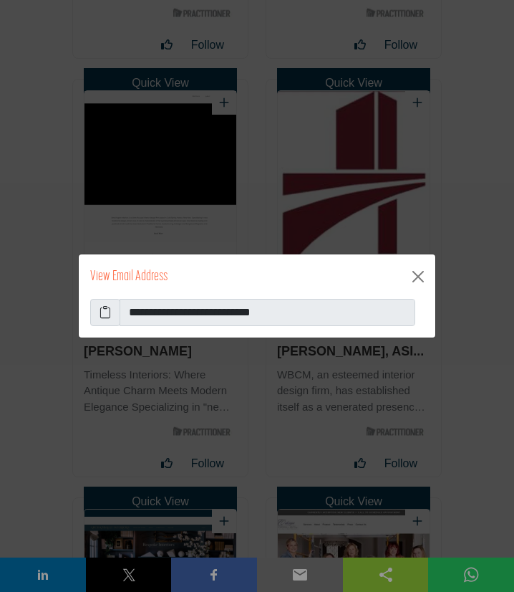
click at [109, 317] on icon at bounding box center [105, 312] width 11 height 17
click at [415, 279] on button "Close" at bounding box center [418, 276] width 23 height 23
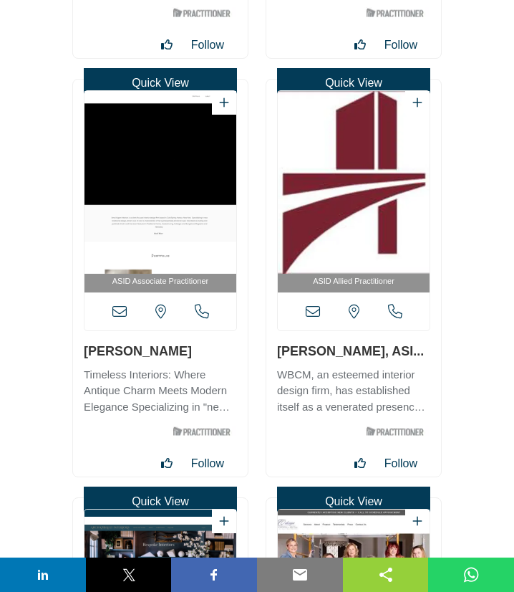
click at [383, 350] on div "ASID Allied Practitioner" at bounding box center [354, 278] width 175 height 397
drag, startPoint x: 384, startPoint y: 358, endPoint x: 277, endPoint y: 358, distance: 107.5
click at [282, 358] on h3 "Amalia Speedone, ASI..." at bounding box center [353, 351] width 153 height 18
drag, startPoint x: 277, startPoint y: 358, endPoint x: 387, endPoint y: 353, distance: 110.5
click at [387, 353] on div "ASID Allied Practitioner" at bounding box center [354, 278] width 175 height 397
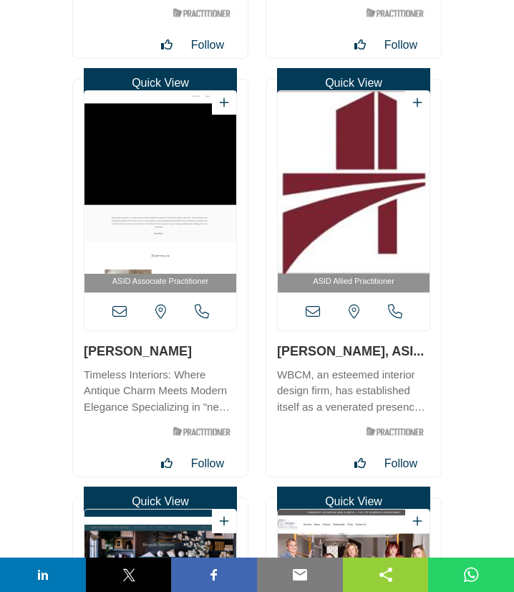
click at [322, 316] on div "Maryland, USA" at bounding box center [354, 311] width 152 height 38
click at [315, 316] on icon at bounding box center [313, 312] width 14 height 14
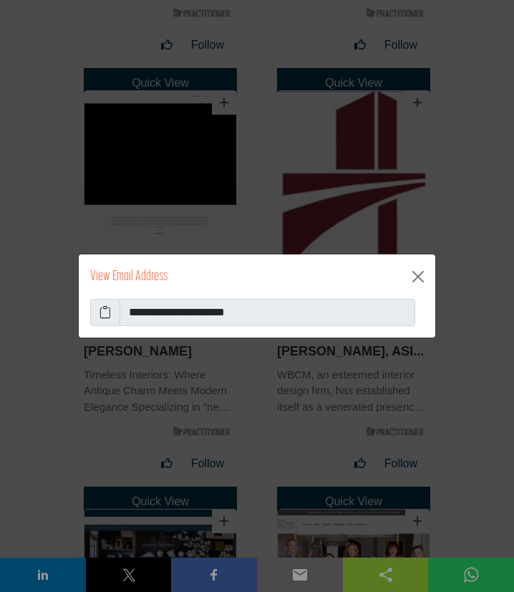
click at [108, 315] on icon at bounding box center [105, 312] width 11 height 17
click at [423, 282] on button "Close" at bounding box center [418, 276] width 23 height 23
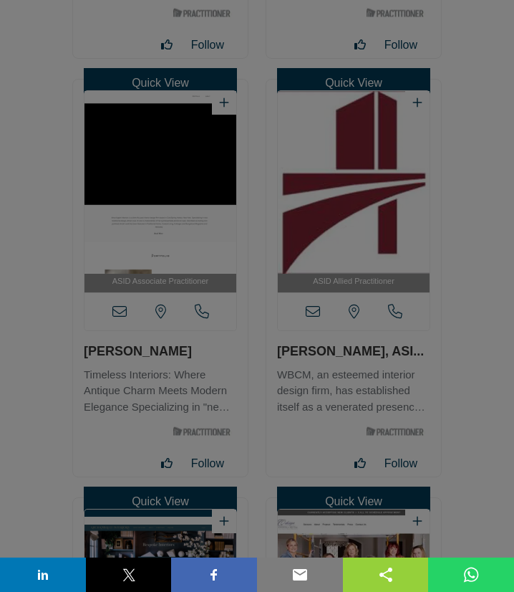
click at [421, 252] on button "Close" at bounding box center [418, 240] width 23 height 23
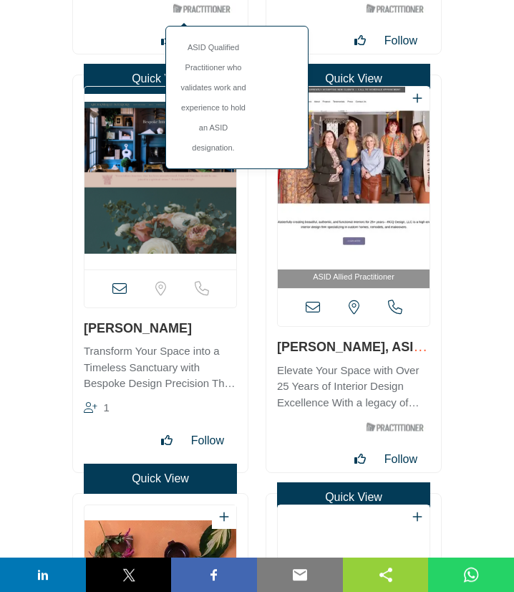
scroll to position [40092, 0]
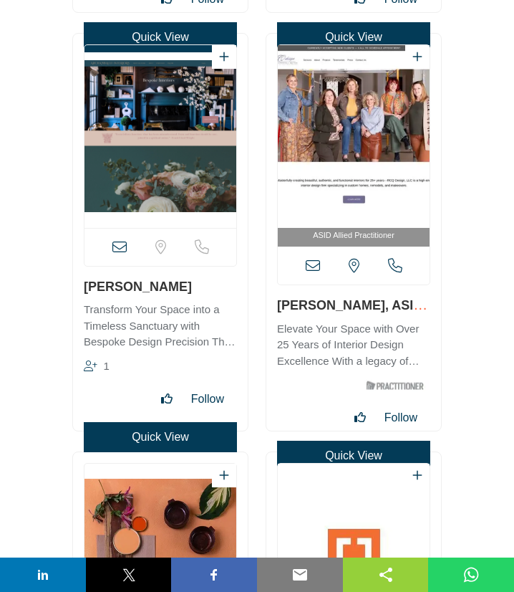
drag, startPoint x: 82, startPoint y: 293, endPoint x: 219, endPoint y: 284, distance: 137.8
click at [219, 284] on div "1 Quick View" at bounding box center [160, 232] width 175 height 397
click at [124, 246] on icon at bounding box center [119, 247] width 14 height 14
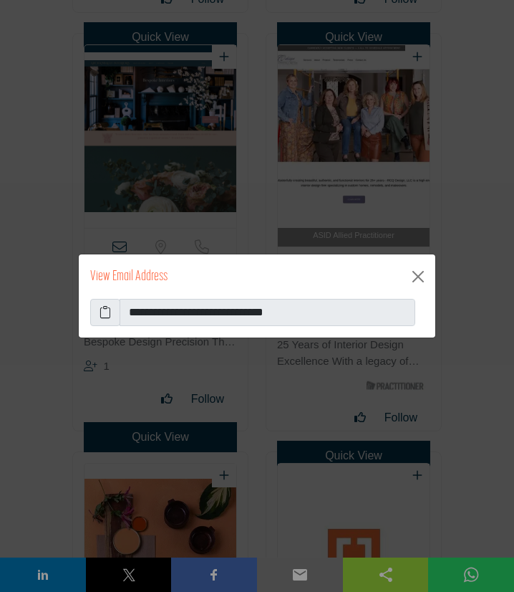
click at [105, 311] on icon at bounding box center [105, 312] width 11 height 17
click at [415, 274] on button "Close" at bounding box center [418, 276] width 23 height 23
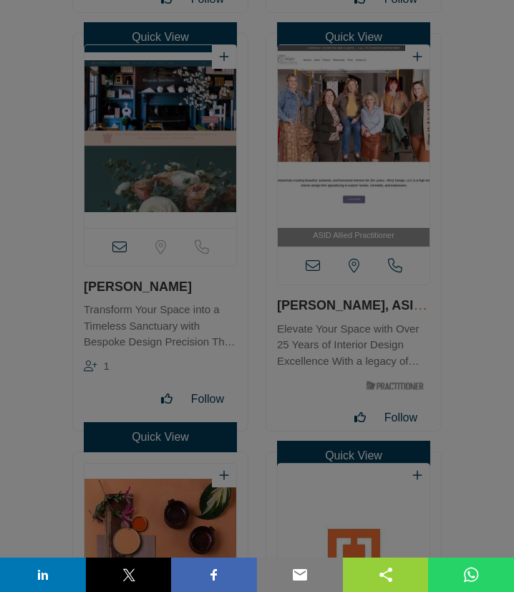
click at [421, 252] on button "Close" at bounding box center [418, 240] width 23 height 23
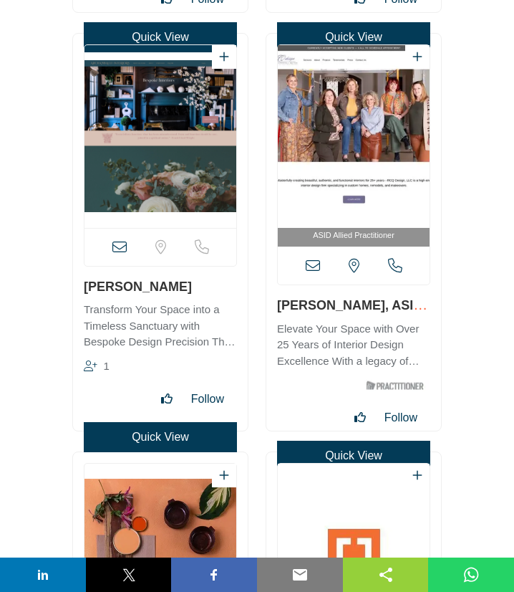
drag, startPoint x: 273, startPoint y: 305, endPoint x: 423, endPoint y: 310, distance: 149.8
click at [285, 302] on div "ASID Allied Practitioner" at bounding box center [354, 232] width 175 height 397
drag, startPoint x: 273, startPoint y: 304, endPoint x: 370, endPoint y: 304, distance: 96.7
click at [370, 304] on div "ASID Allied Practitioner" at bounding box center [354, 232] width 175 height 397
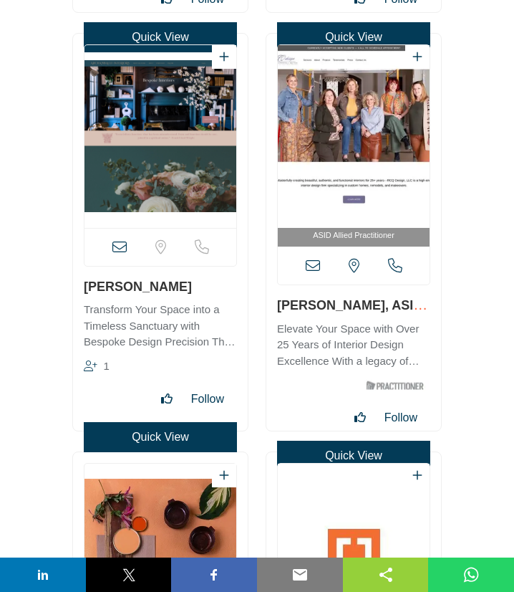
click at [313, 271] on icon at bounding box center [313, 266] width 14 height 14
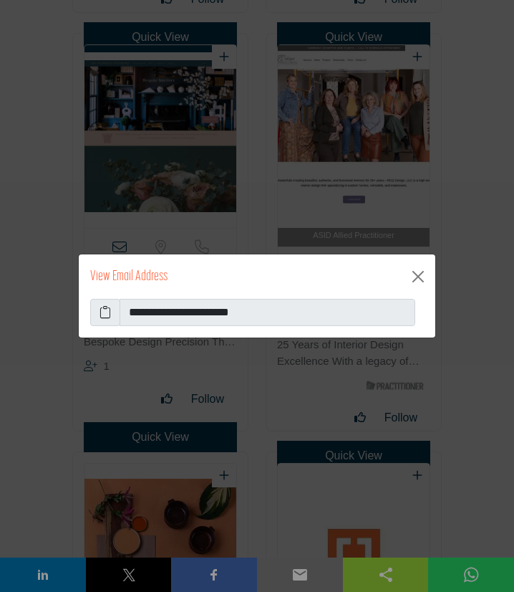
click at [102, 310] on icon at bounding box center [105, 312] width 11 height 17
click at [423, 277] on button "Close" at bounding box center [418, 276] width 23 height 23
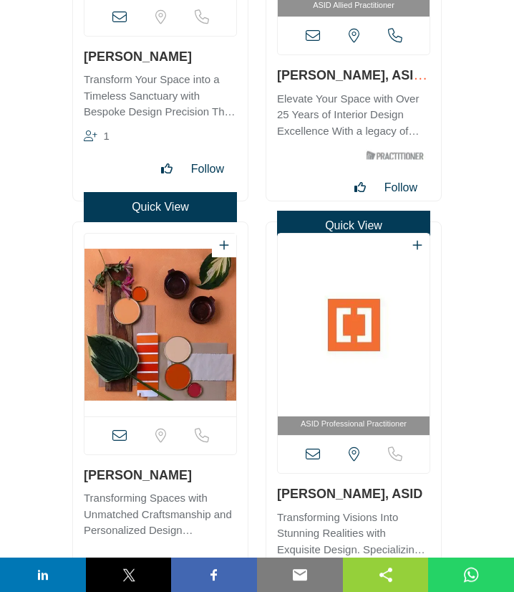
scroll to position [40325, 0]
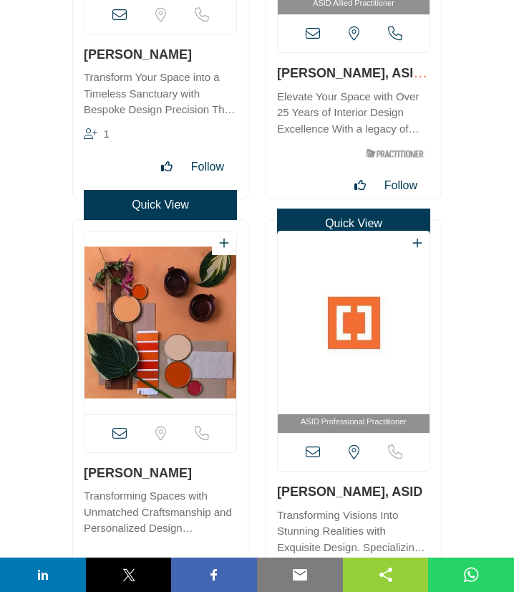
click at [77, 395] on div "View full profile in new tab." at bounding box center [160, 418] width 175 height 397
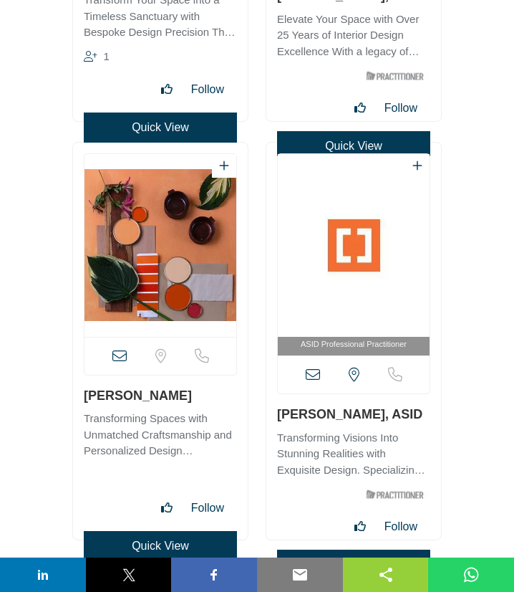
click at [212, 396] on h3 "Amanda Beaumier" at bounding box center [160, 395] width 153 height 18
click at [84, 399] on h3 "Amanda Beaumier" at bounding box center [160, 395] width 153 height 18
drag, startPoint x: 83, startPoint y: 402, endPoint x: 196, endPoint y: 391, distance: 113.0
click at [196, 391] on div "View full profile in new tab." at bounding box center [160, 341] width 175 height 397
click at [123, 358] on icon at bounding box center [119, 356] width 14 height 14
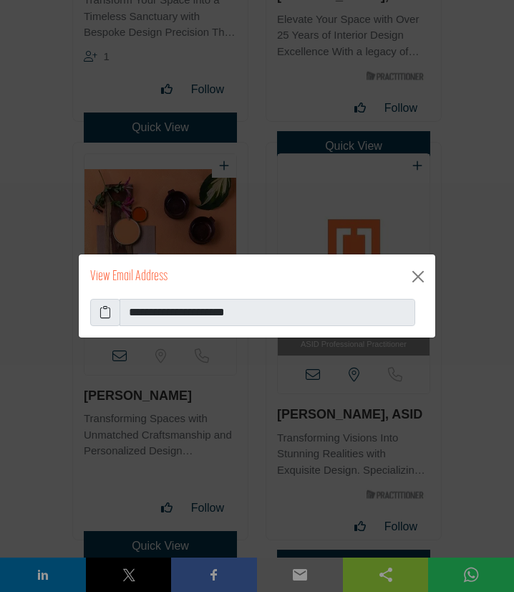
click at [107, 311] on icon at bounding box center [105, 312] width 11 height 17
click at [421, 274] on button "Close" at bounding box center [418, 276] width 23 height 23
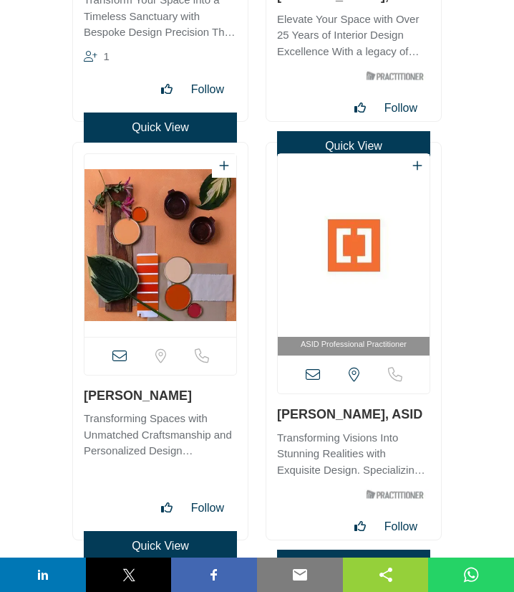
drag, startPoint x: 272, startPoint y: 416, endPoint x: 380, endPoint y: 419, distance: 108.3
click at [380, 419] on div "ASID Professional Practitioner" at bounding box center [354, 341] width 175 height 397
click at [315, 375] on icon at bounding box center [313, 375] width 14 height 14
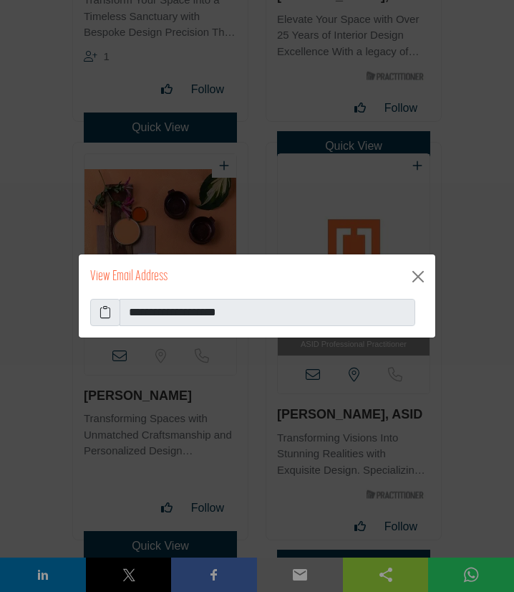
click at [108, 314] on icon at bounding box center [105, 312] width 11 height 17
click at [416, 276] on button "Close" at bounding box center [418, 276] width 23 height 23
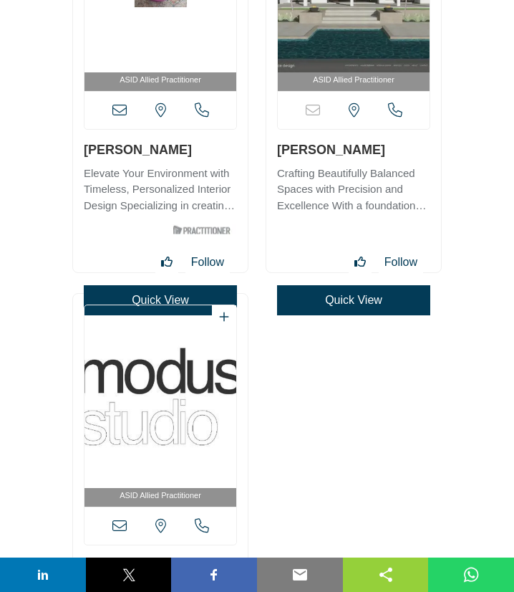
scroll to position [41099, 0]
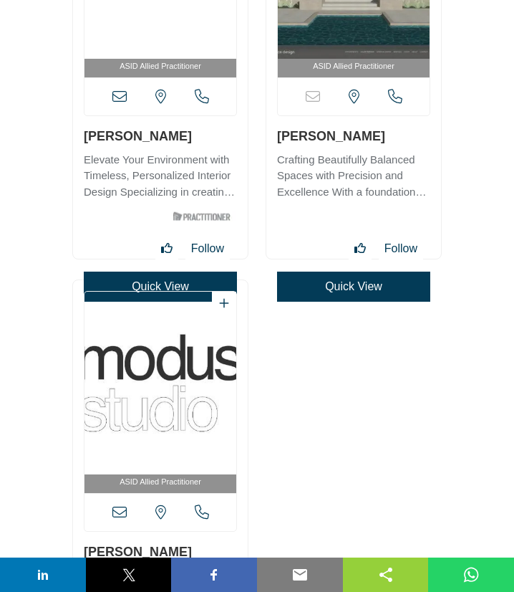
drag, startPoint x: 80, startPoint y: 144, endPoint x: 184, endPoint y: 139, distance: 104.0
click at [184, 139] on div "ASID Allied Practitioner" at bounding box center [160, 62] width 175 height 394
click at [113, 95] on icon at bounding box center [119, 97] width 14 height 14
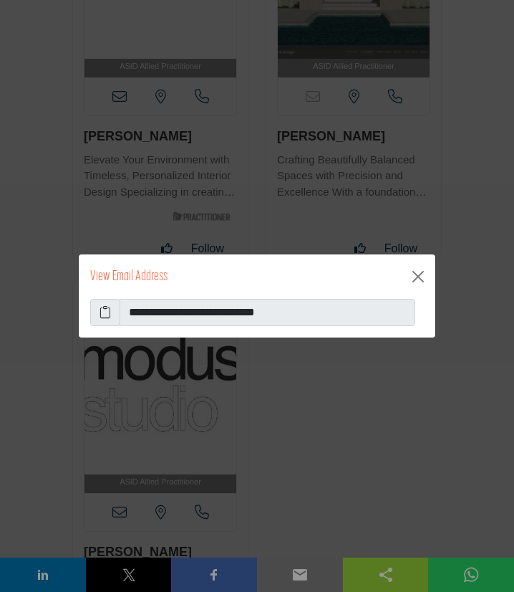
click at [112, 315] on span at bounding box center [105, 312] width 30 height 27
click at [108, 315] on icon at bounding box center [105, 312] width 11 height 17
click at [421, 274] on button "Close" at bounding box center [418, 276] width 23 height 23
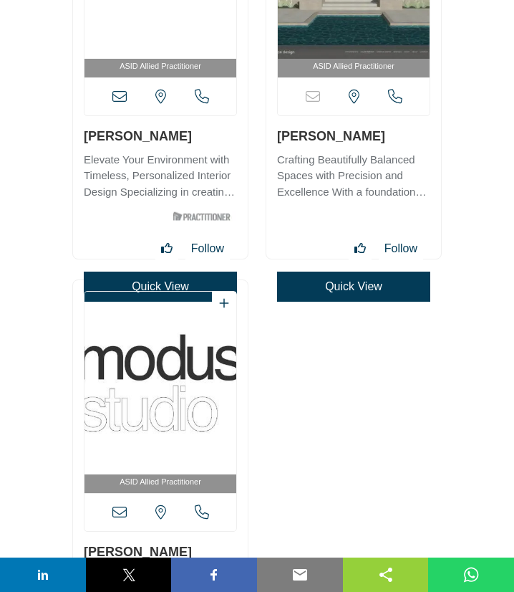
click at [390, 135] on div "ASID Allied Practitioner" at bounding box center [354, 62] width 175 height 394
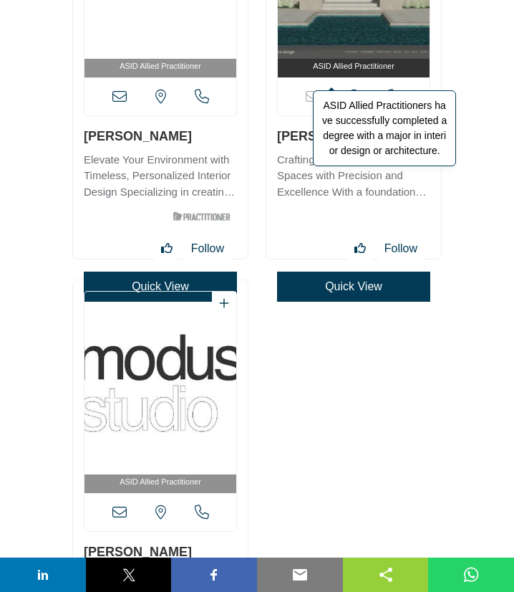
scroll to position [41021, 0]
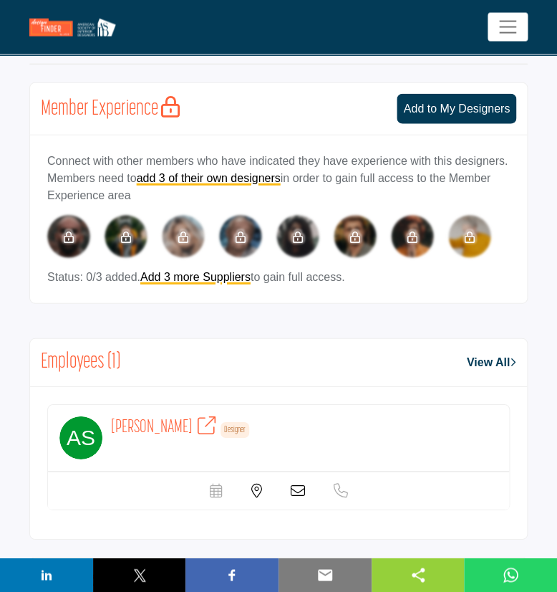
scroll to position [851, 0]
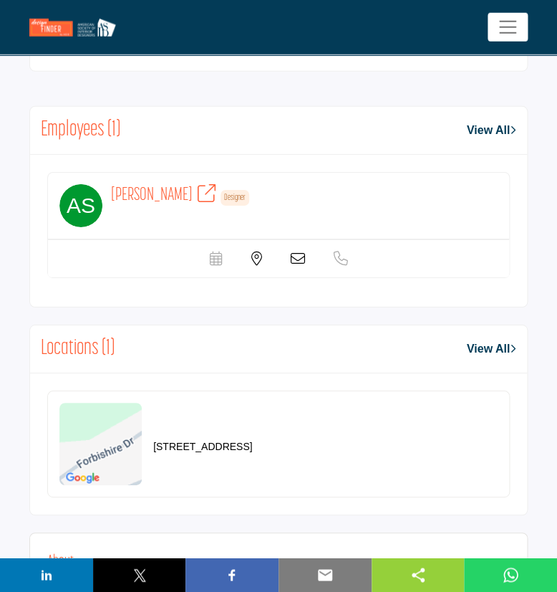
click at [298, 258] on icon at bounding box center [298, 259] width 14 height 14
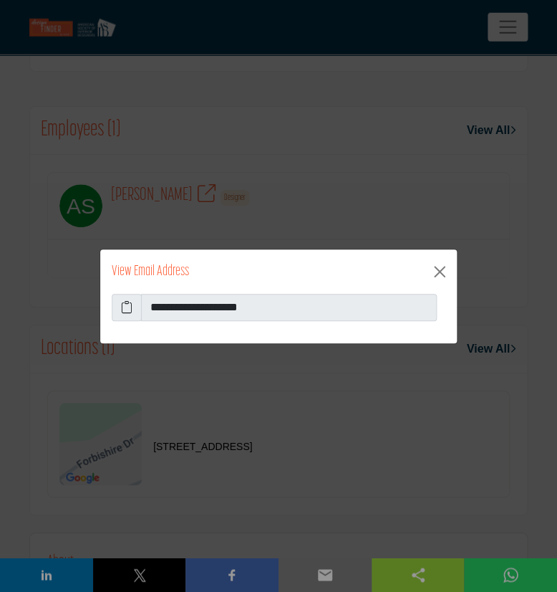
click at [128, 308] on icon at bounding box center [126, 307] width 11 height 17
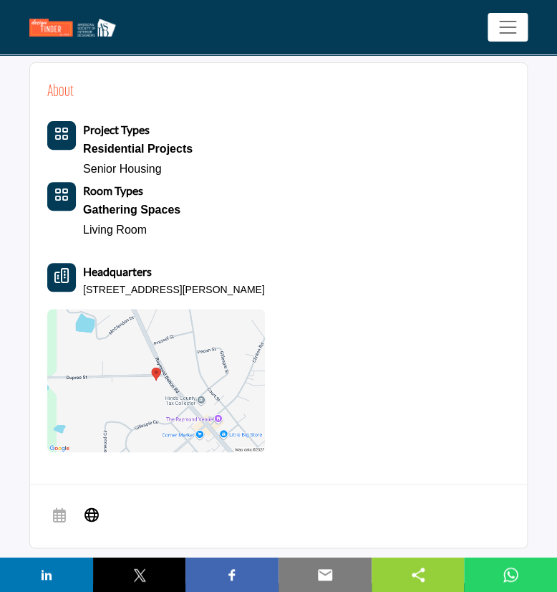
scroll to position [1393, 0]
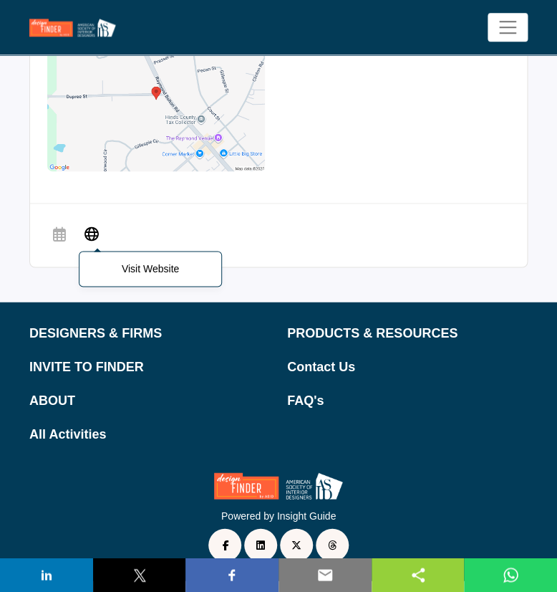
click at [90, 231] on icon at bounding box center [92, 232] width 14 height 17
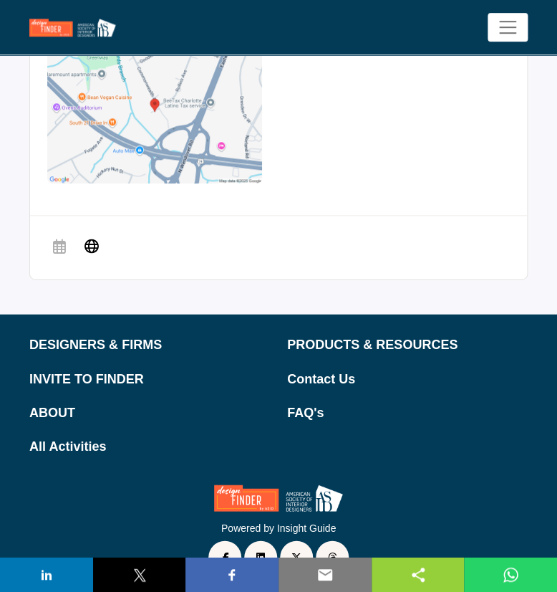
scroll to position [1354, 0]
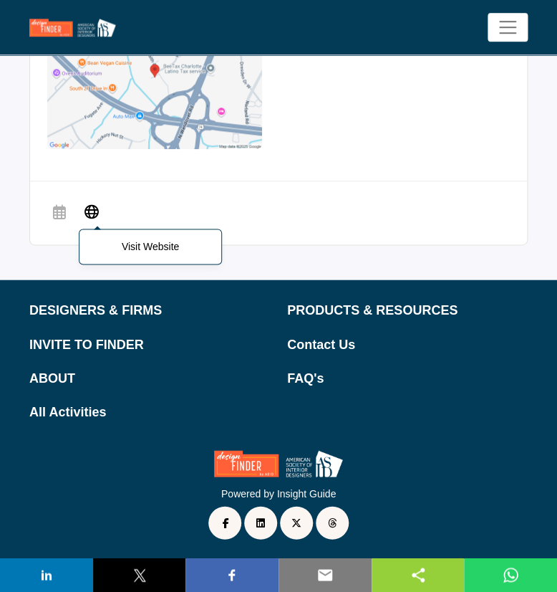
click at [88, 211] on icon at bounding box center [92, 210] width 14 height 17
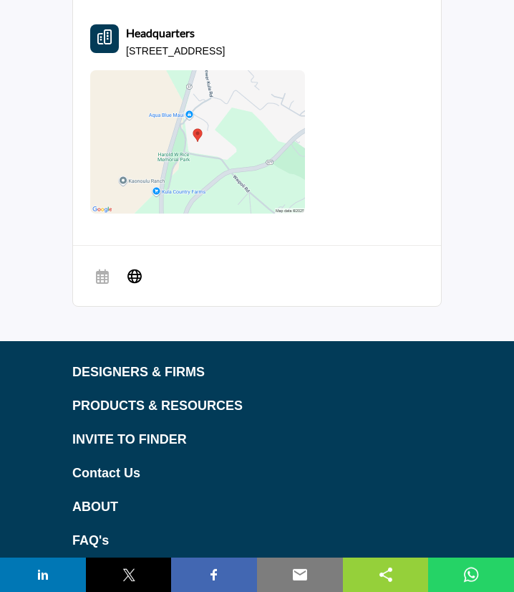
scroll to position [1470, 0]
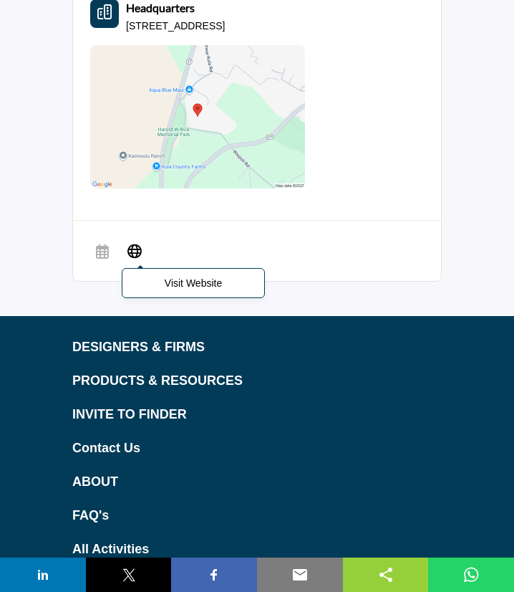
click at [138, 253] on icon at bounding box center [135, 249] width 14 height 17
